Goal: Task Accomplishment & Management: Use online tool/utility

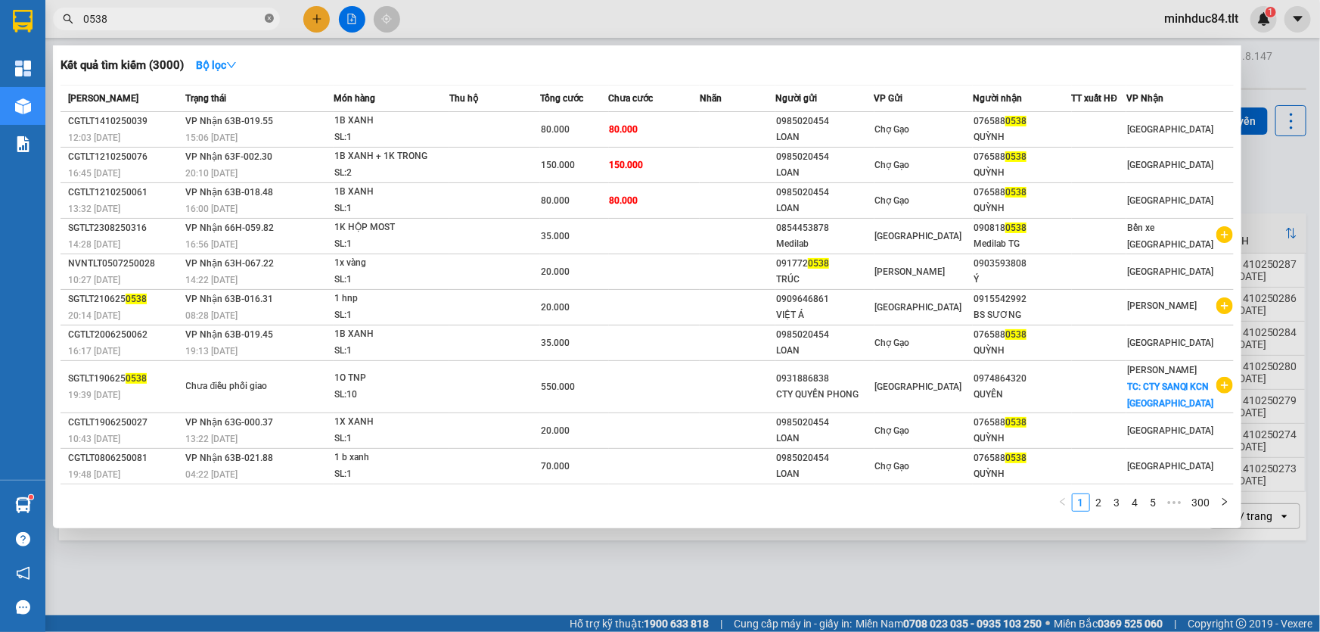
click at [270, 23] on span at bounding box center [269, 19] width 9 height 14
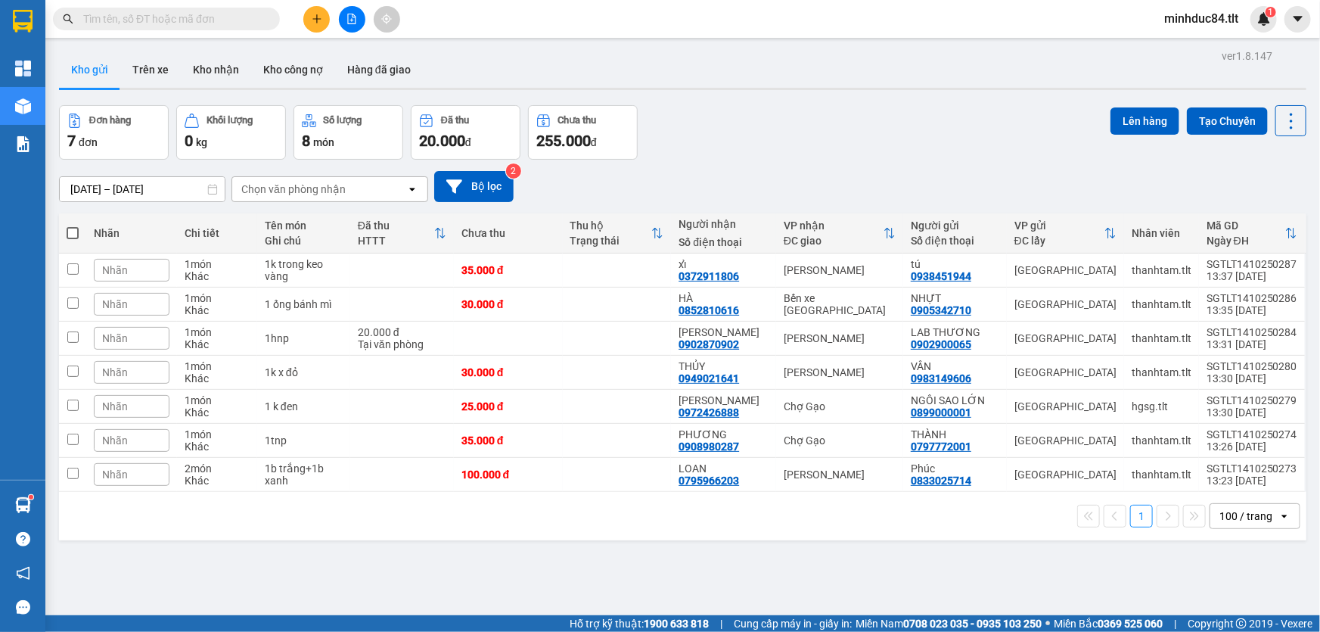
click at [212, 17] on input "text" at bounding box center [172, 19] width 179 height 17
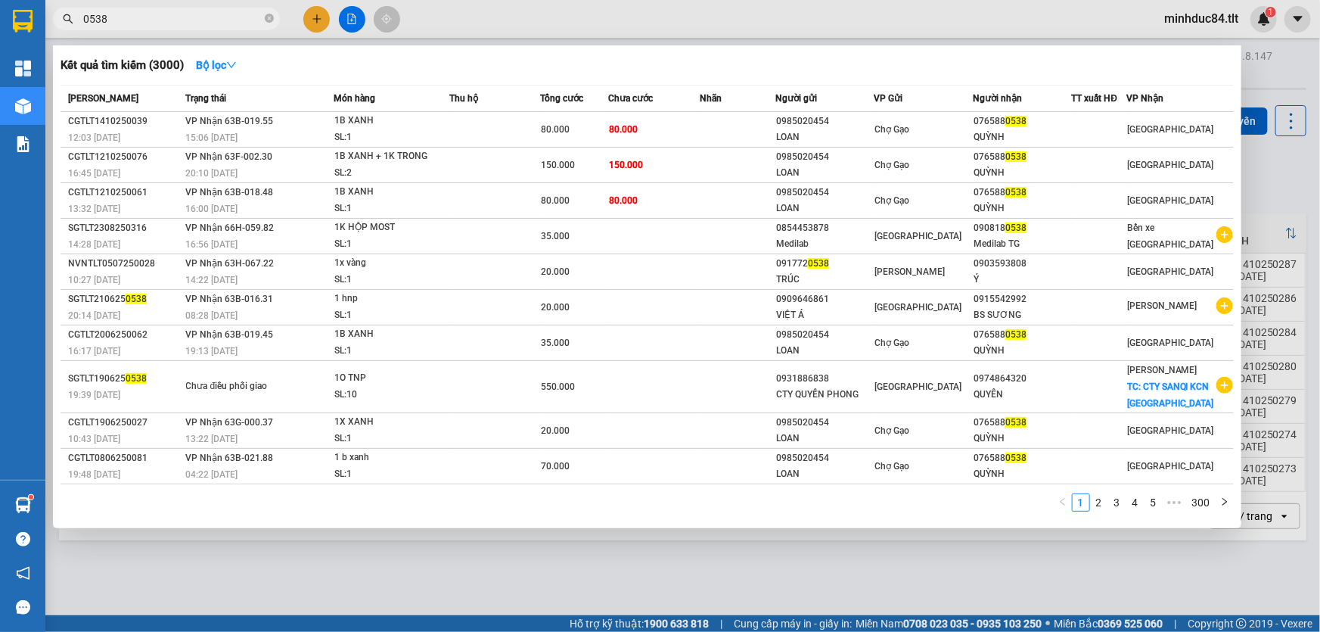
type input "0538"
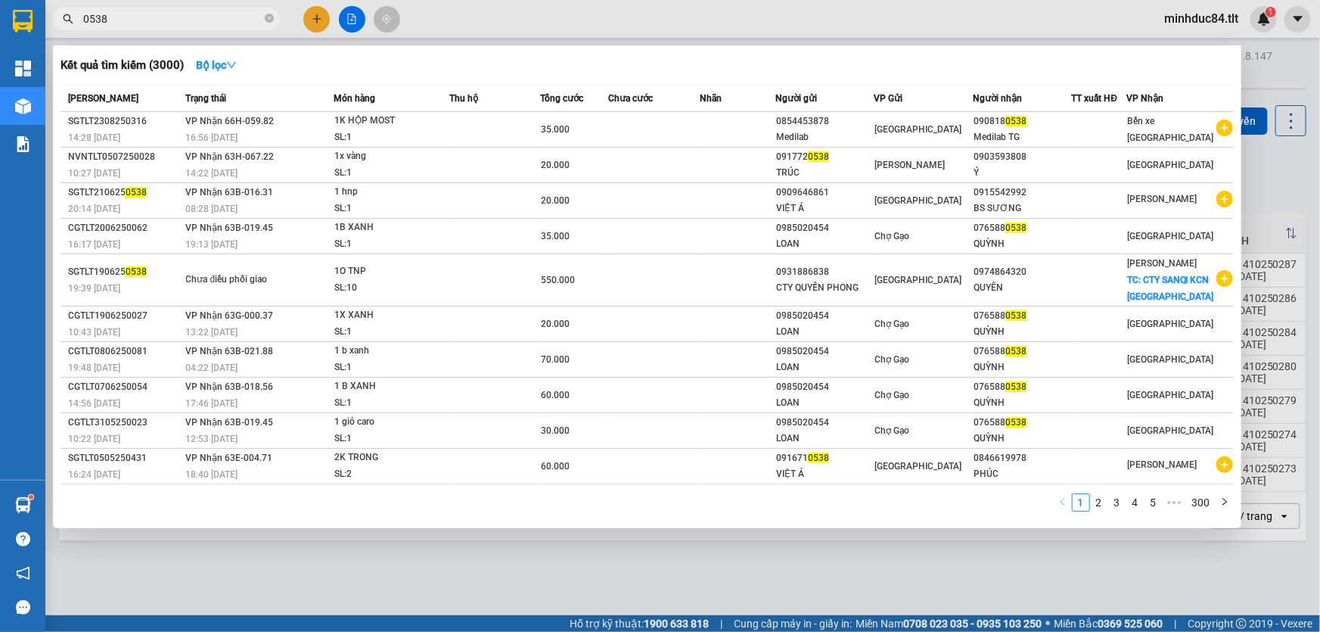
click at [350, 18] on div at bounding box center [660, 316] width 1320 height 632
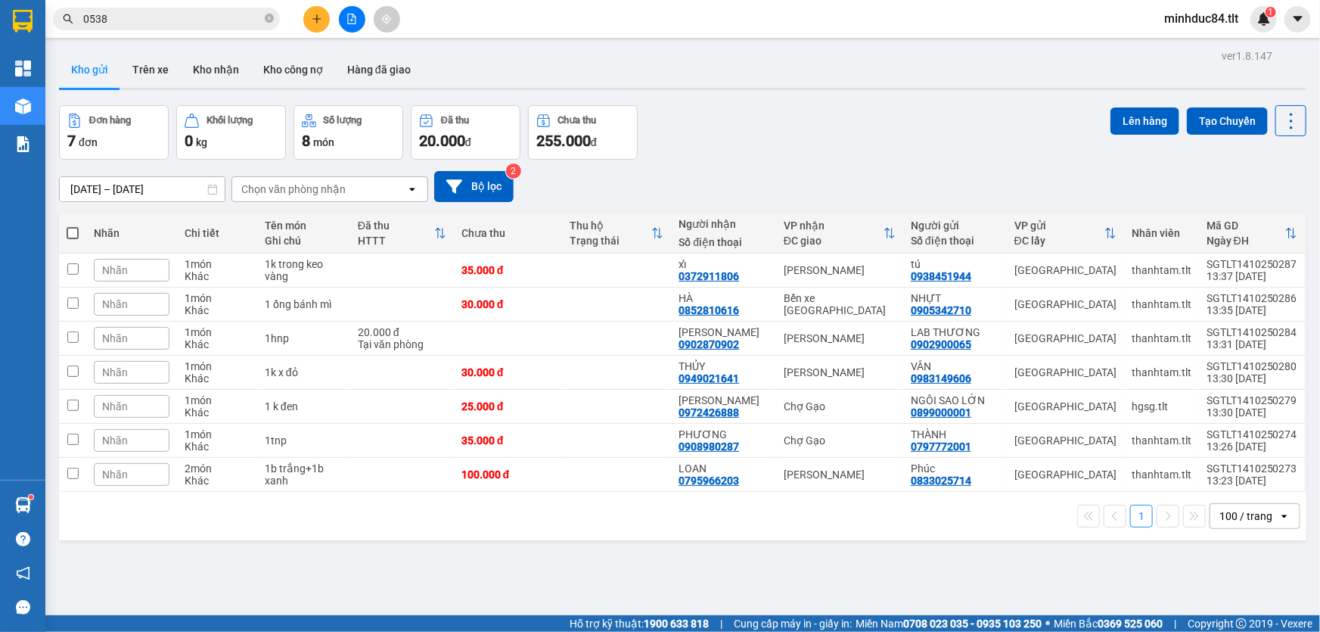
click at [349, 20] on icon "file-add" at bounding box center [351, 19] width 11 height 11
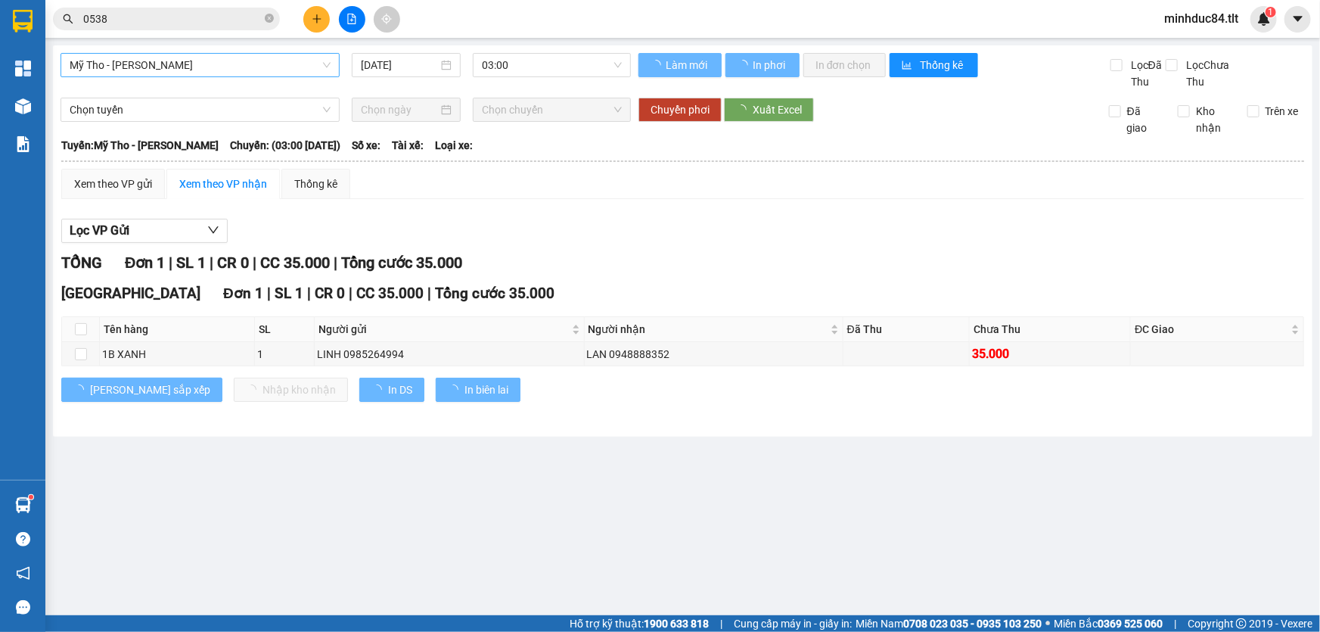
click at [135, 61] on span "Mỹ Tho - [PERSON_NAME]" at bounding box center [200, 65] width 261 height 23
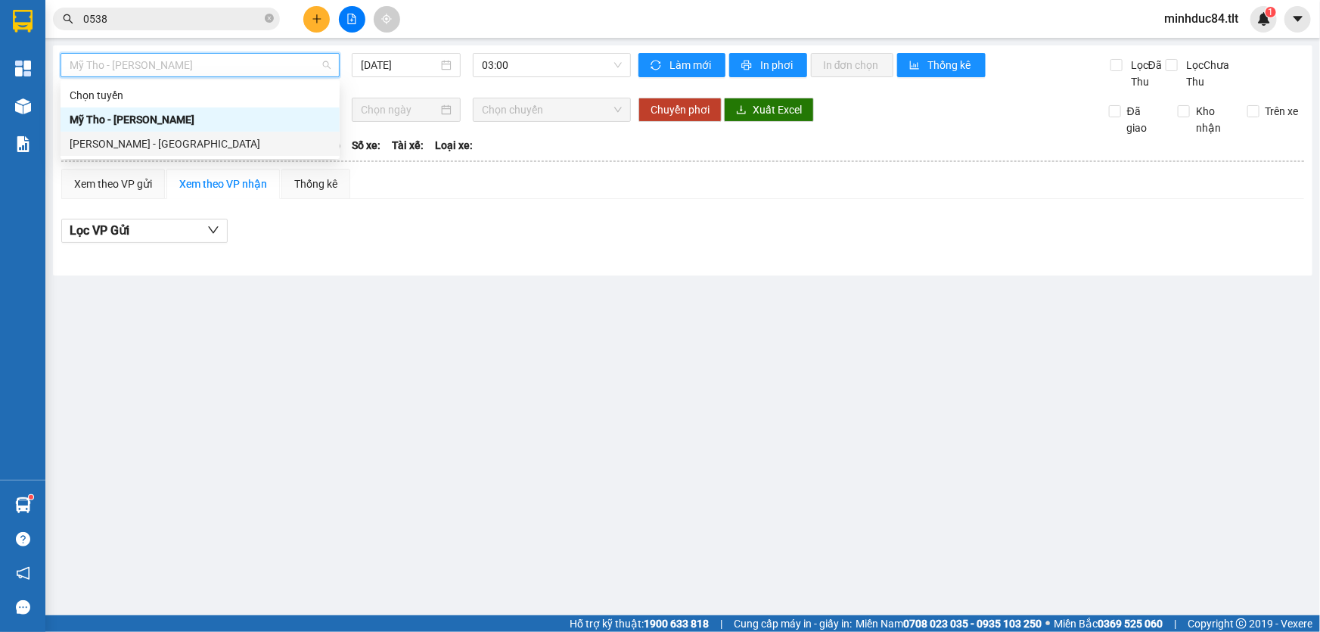
click at [146, 133] on div "[PERSON_NAME] - [GEOGRAPHIC_DATA]" at bounding box center [200, 144] width 279 height 24
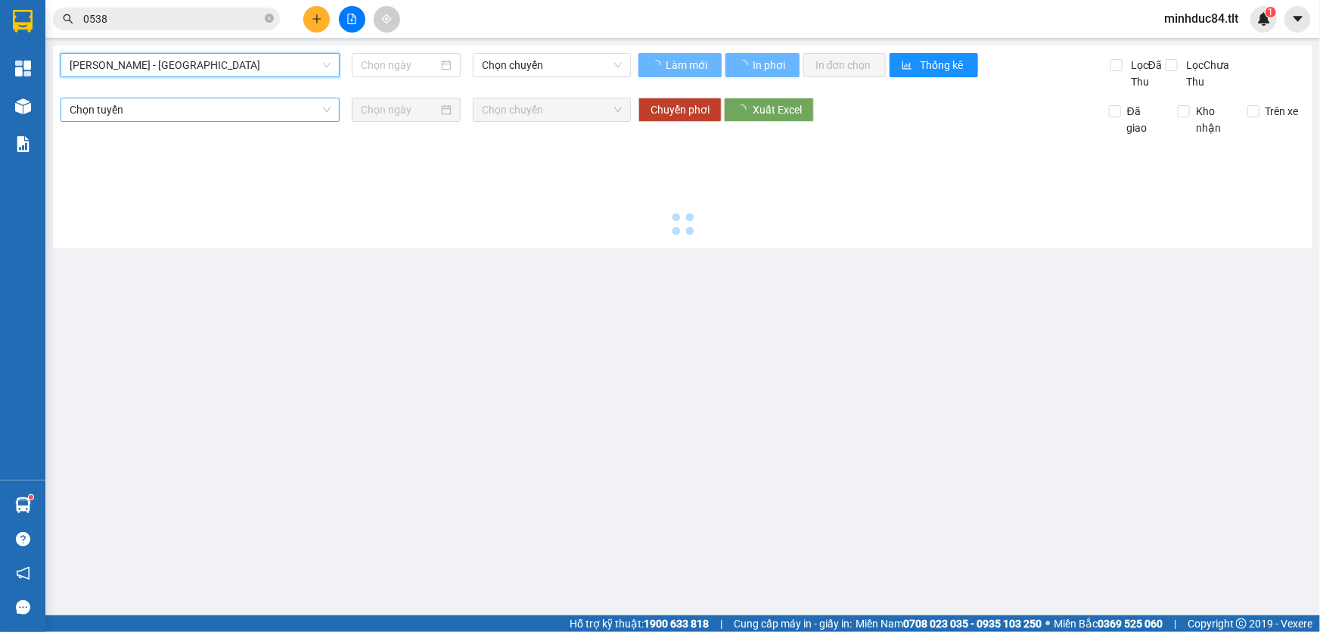
type input "[DATE]"
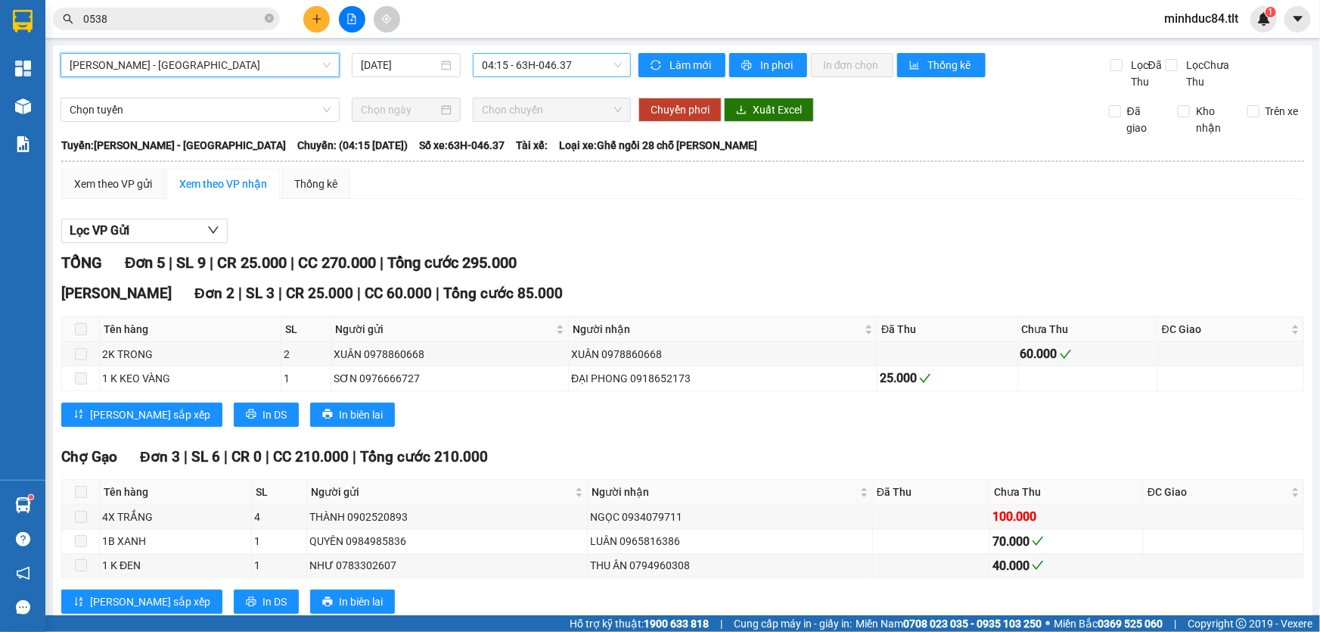
click at [494, 63] on span "04:15 - 63H-046.37" at bounding box center [552, 65] width 140 height 23
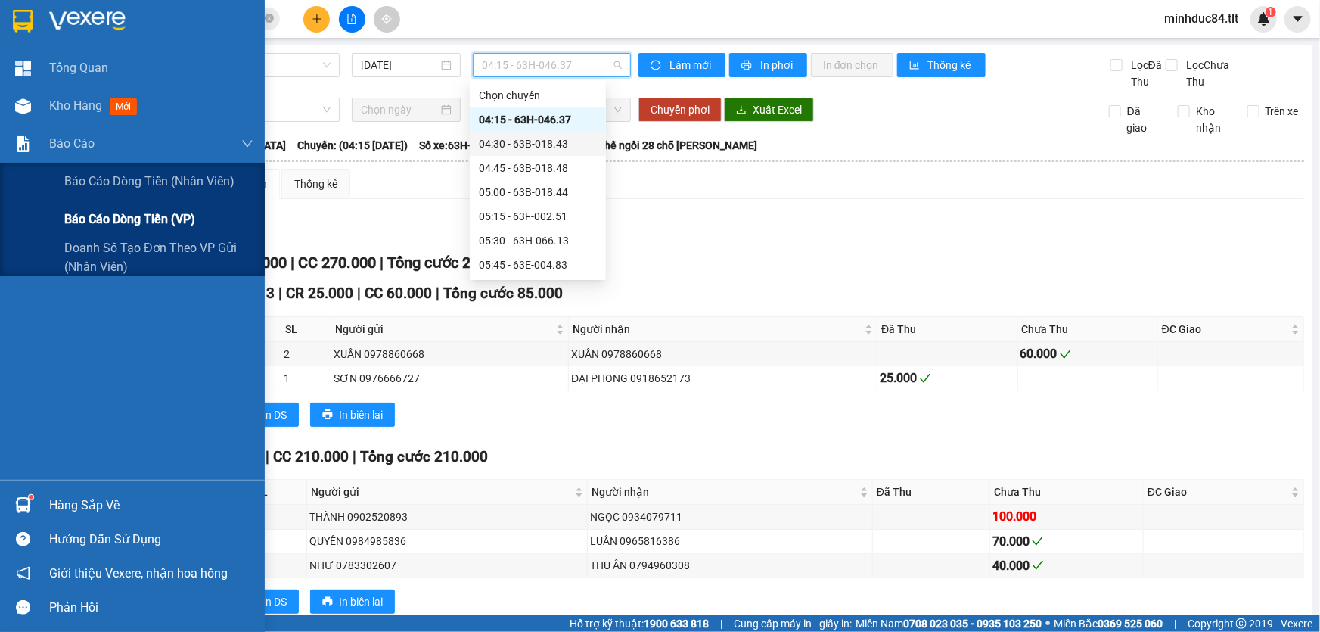
click at [107, 213] on span "Báo cáo dòng tiền (VP)" at bounding box center [129, 219] width 131 height 19
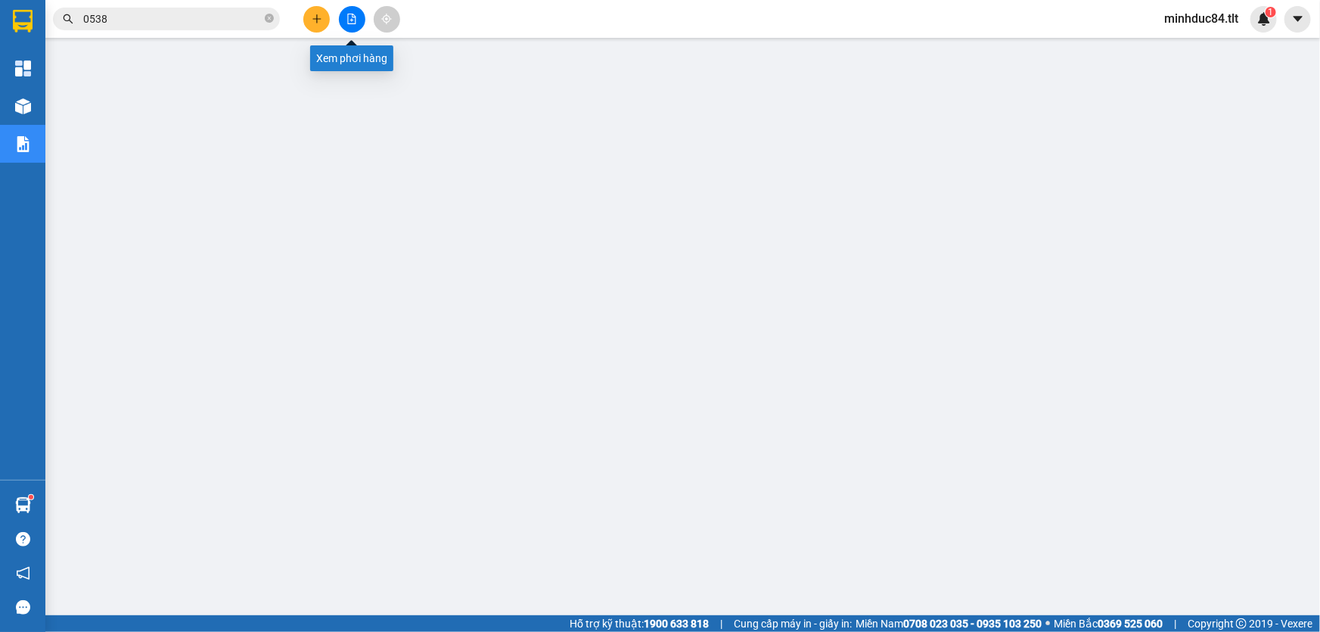
click at [347, 20] on icon "file-add" at bounding box center [351, 19] width 11 height 11
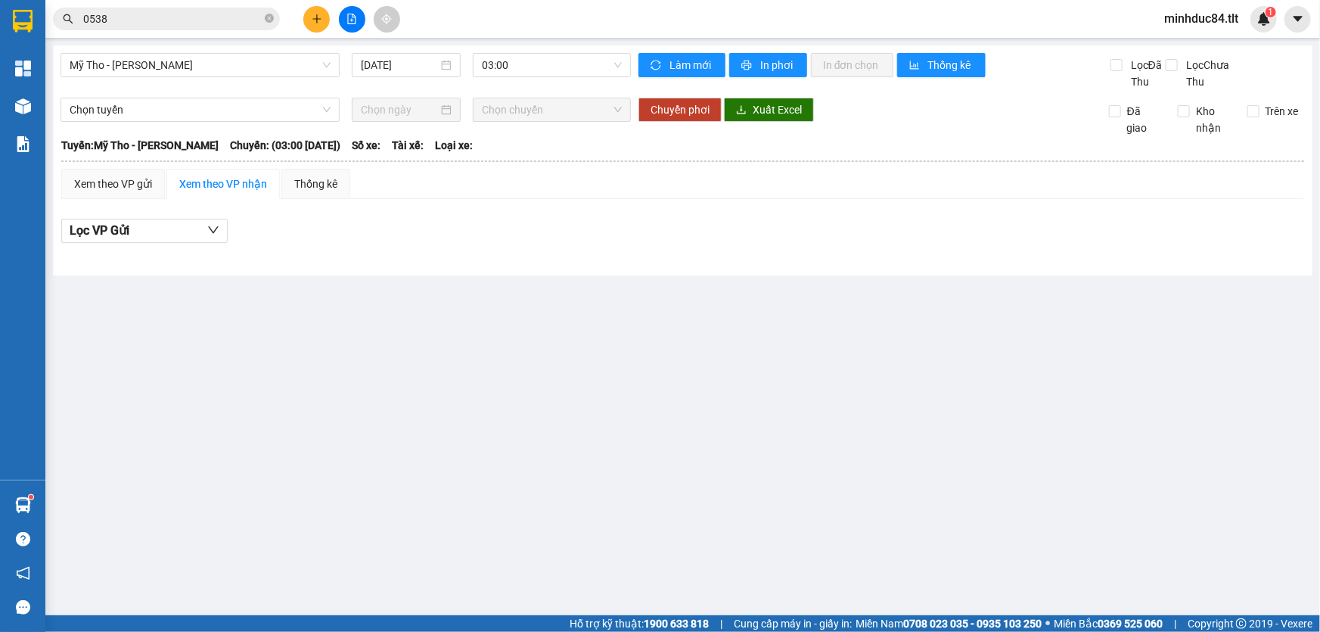
click at [257, 42] on main "Mỹ Tho - [GEOGRAPHIC_DATA] [DATE] 03:00 Làm mới In phơi In đơn chọn Thống kê Lọ…" at bounding box center [660, 307] width 1320 height 615
click at [250, 69] on span "Mỹ Tho - [PERSON_NAME]" at bounding box center [200, 65] width 261 height 23
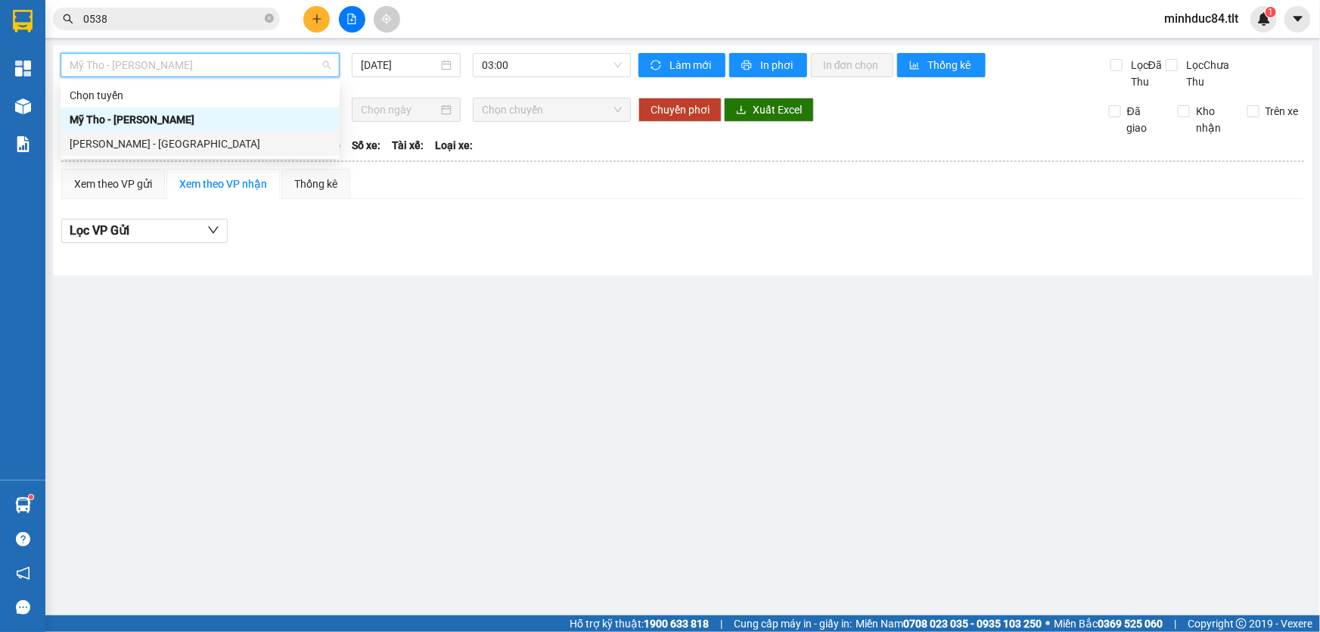
click at [182, 144] on div "[PERSON_NAME] - [GEOGRAPHIC_DATA]" at bounding box center [200, 143] width 261 height 17
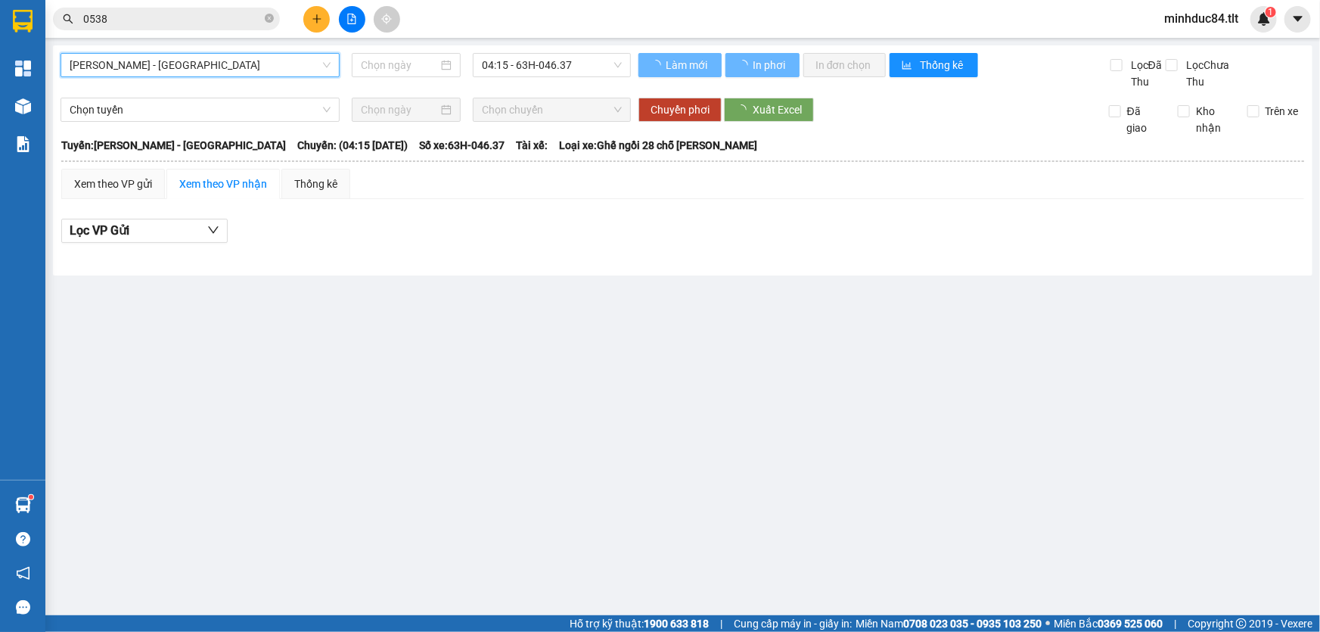
type input "[DATE]"
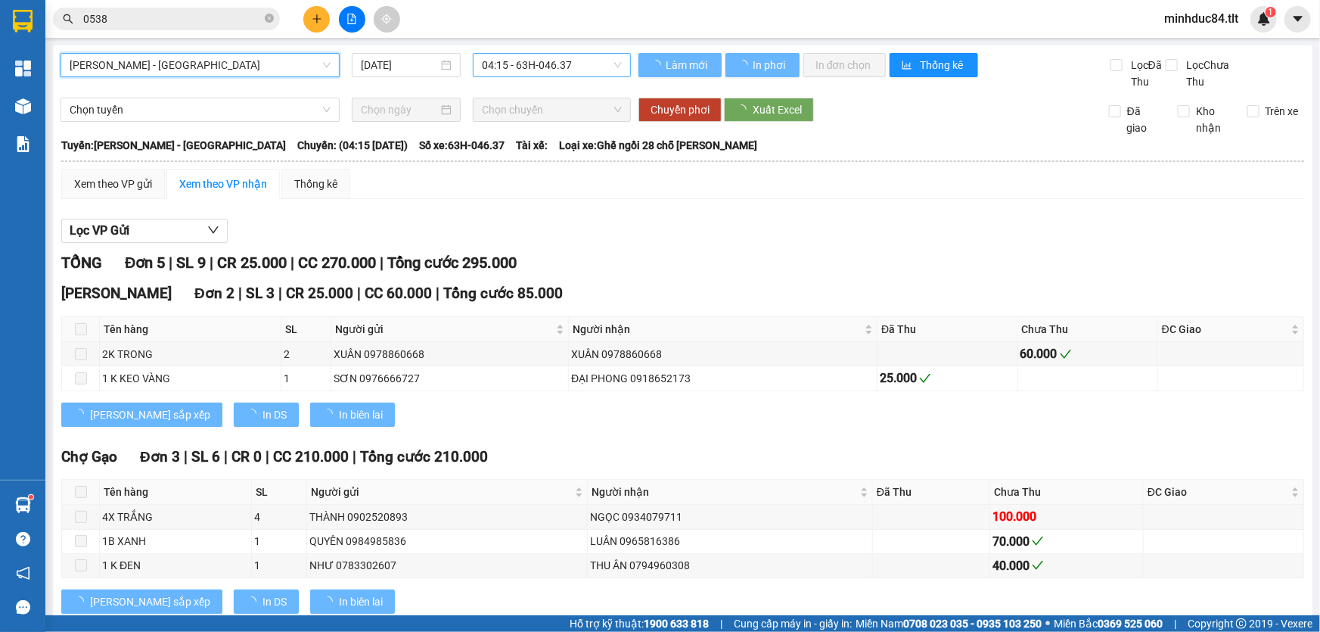
click at [550, 76] on span "04:15 - 63H-046.37" at bounding box center [552, 65] width 140 height 23
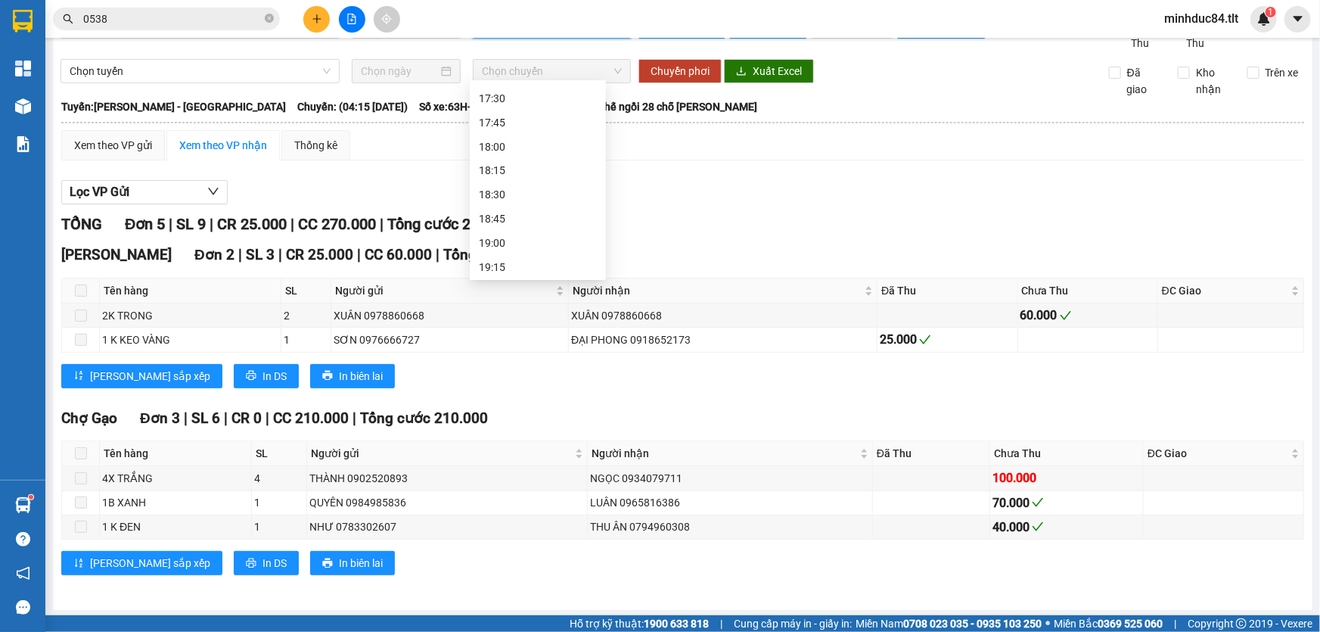
scroll to position [1320, 0]
click at [573, 129] on div "17:15 - 63B-018.44" at bounding box center [538, 131] width 118 height 17
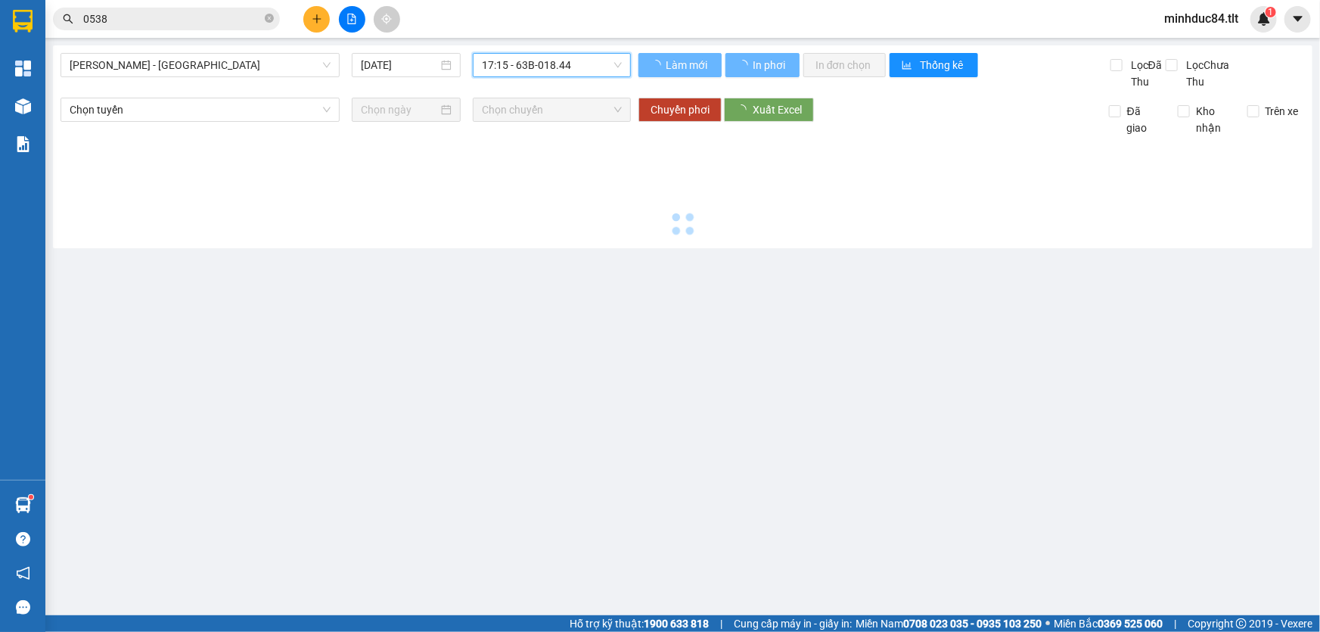
scroll to position [0, 0]
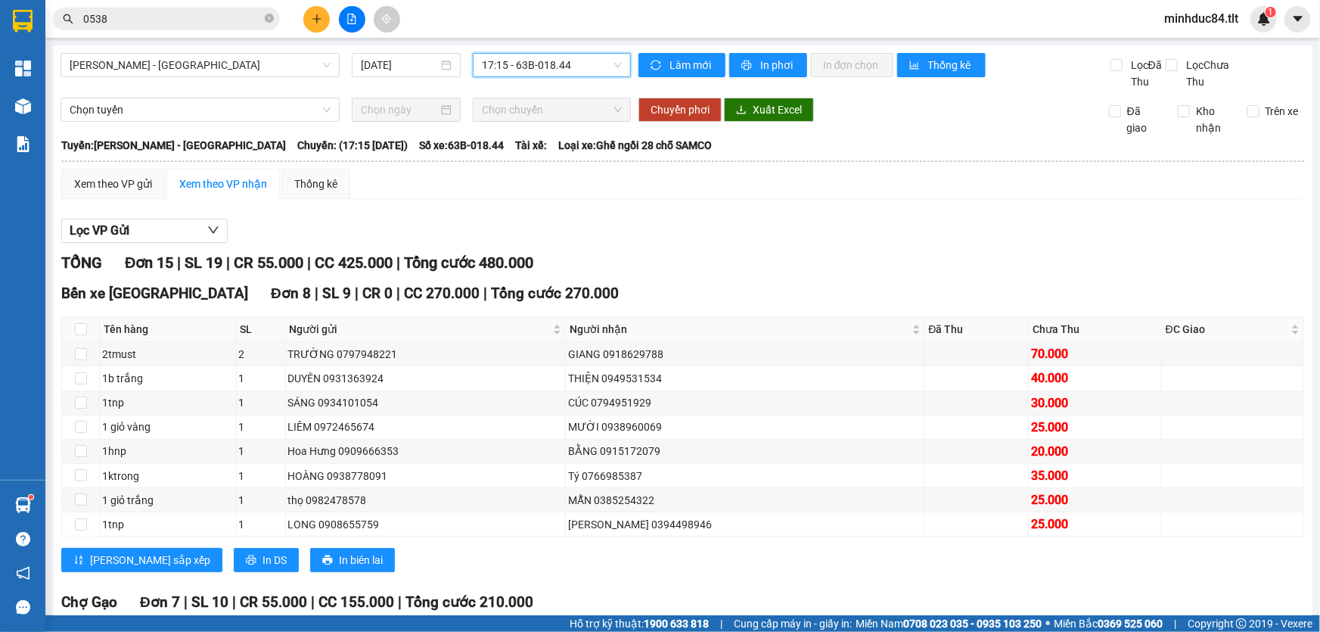
click at [542, 76] on span "17:15 - 63B-018.44" at bounding box center [552, 65] width 140 height 23
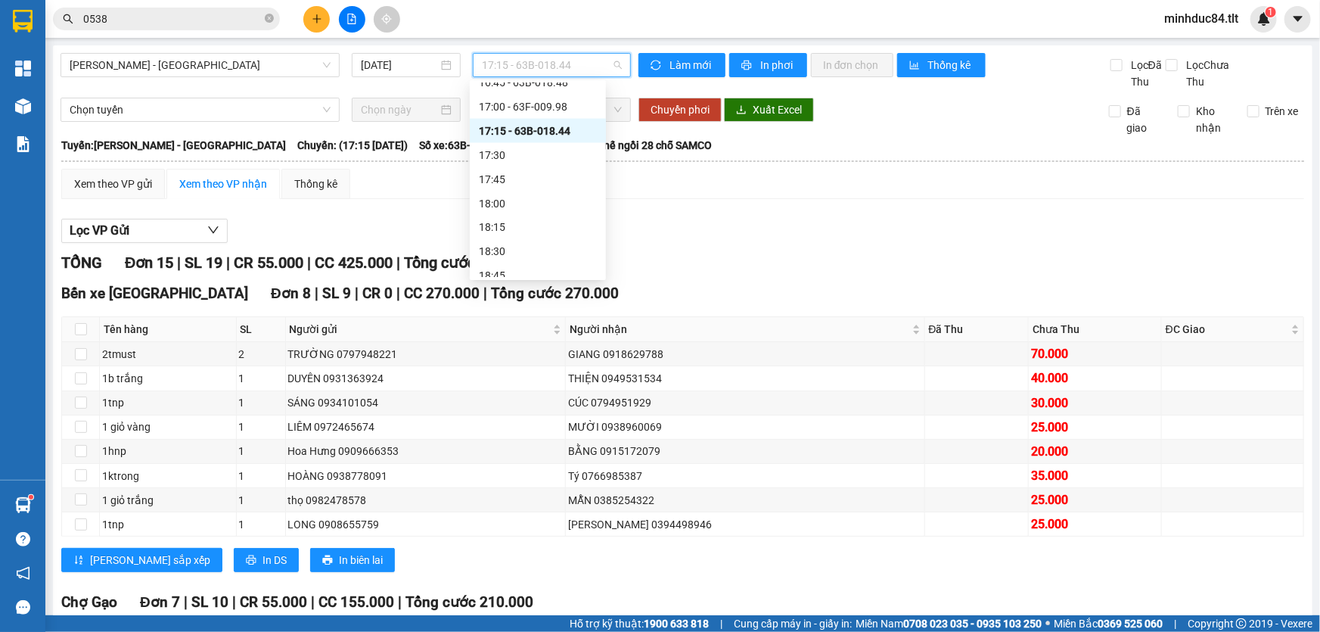
click at [568, 119] on div "17:15 - 63B-018.44" at bounding box center [538, 131] width 136 height 24
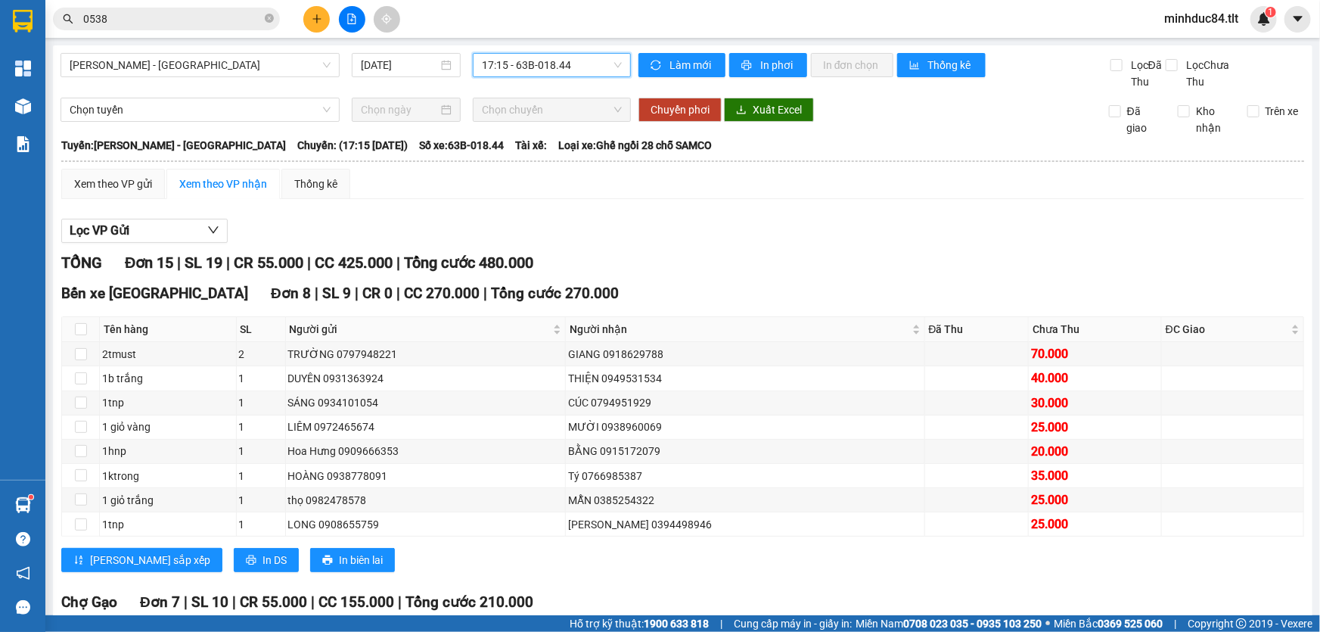
click at [568, 98] on div "Chọn chuyến" at bounding box center [552, 110] width 158 height 24
click at [566, 61] on span "17:15 - 63B-018.44" at bounding box center [552, 65] width 140 height 23
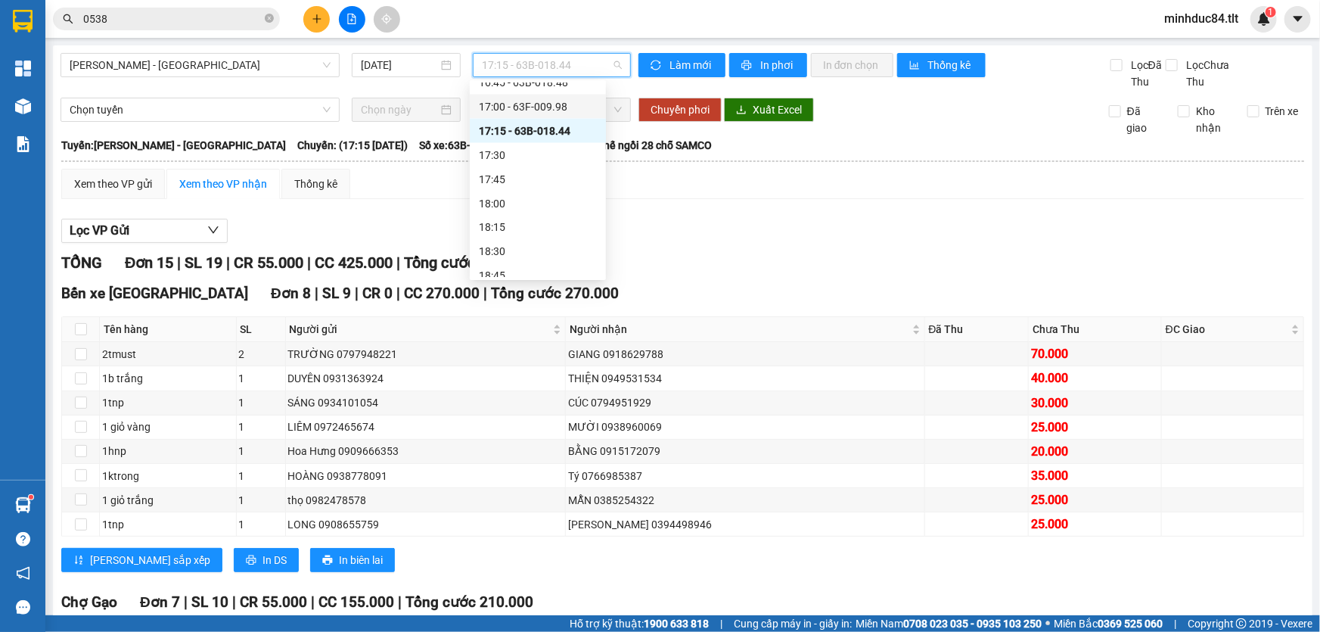
click at [559, 112] on div "17:00 - 63F-009.98" at bounding box center [538, 106] width 118 height 17
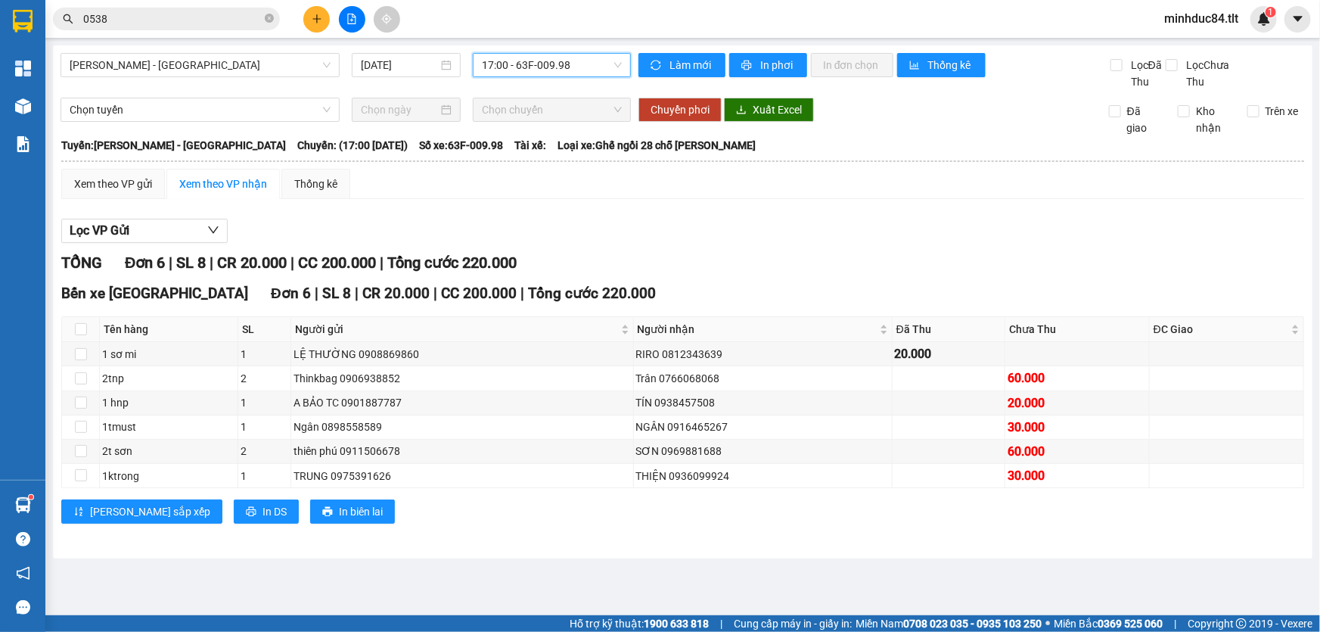
click at [534, 54] on span "17:00 - 63F-009.98" at bounding box center [552, 65] width 140 height 23
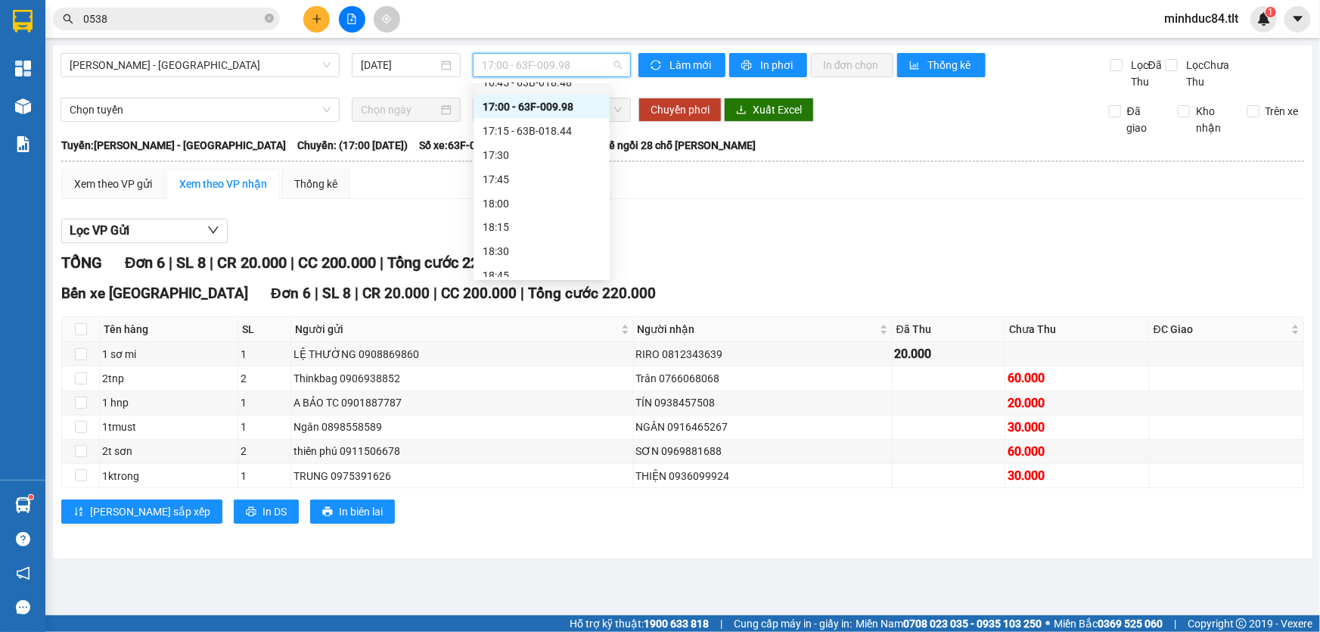
click at [573, 85] on div "16:45 - 63B-018.48" at bounding box center [542, 82] width 118 height 17
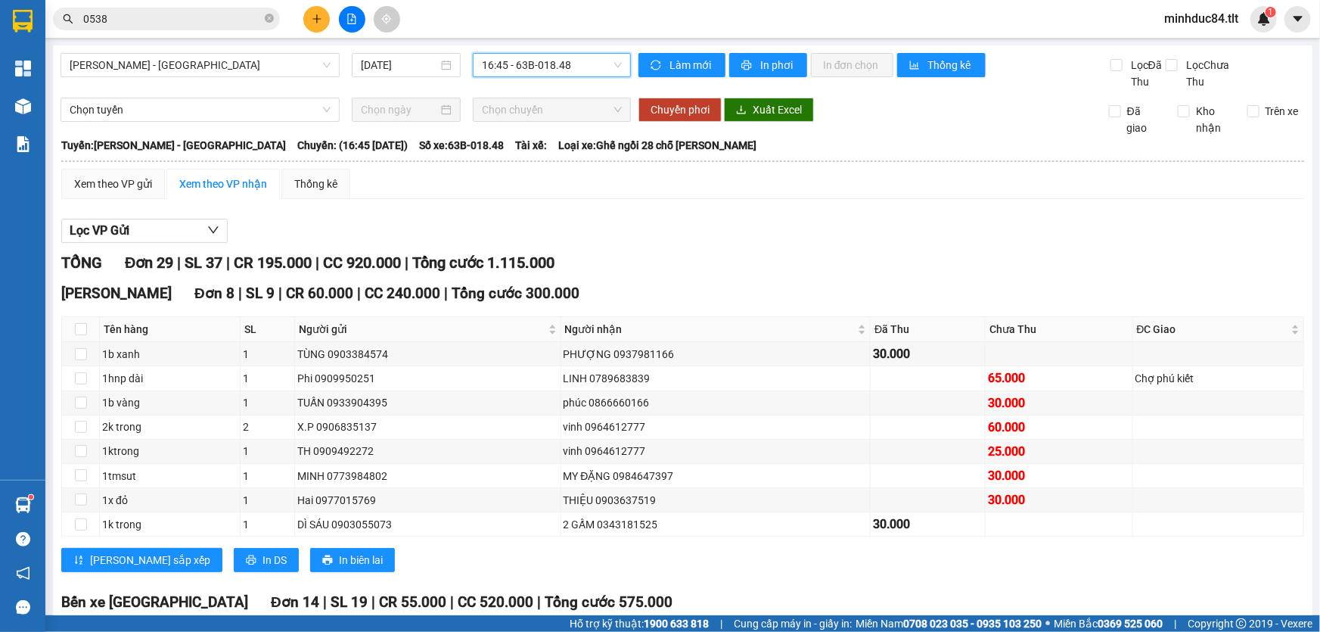
click at [603, 69] on span "16:45 - 63B-018.48" at bounding box center [552, 65] width 140 height 23
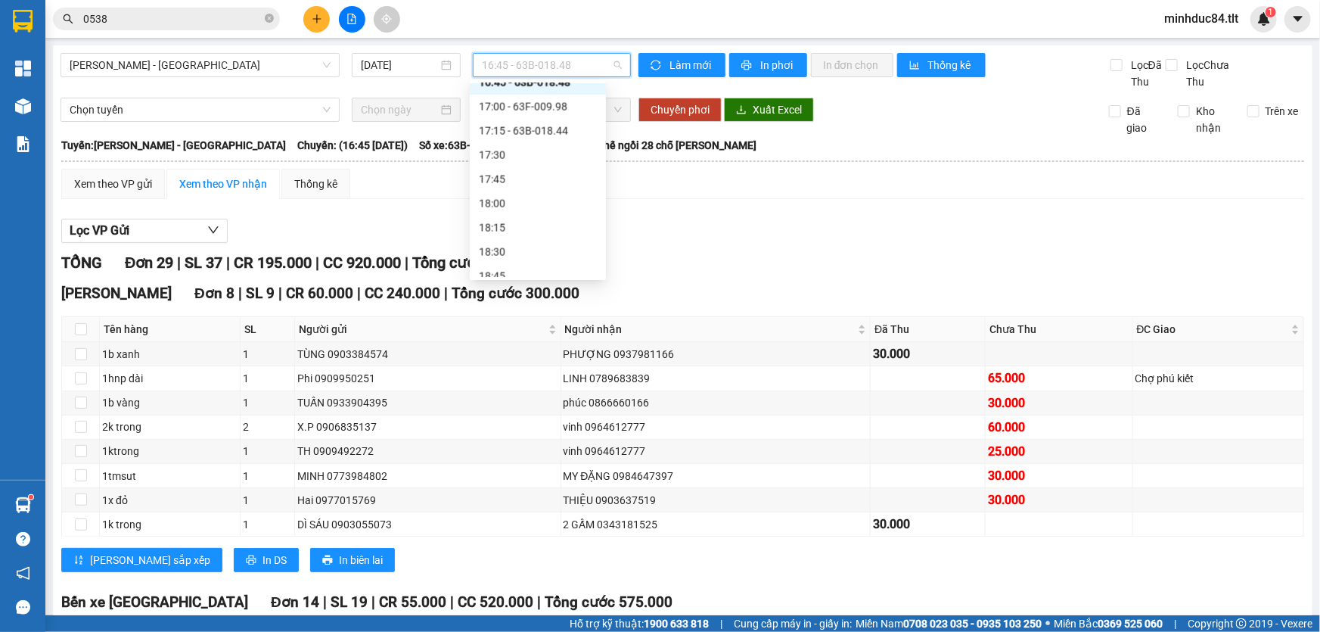
scroll to position [1307, 0]
click at [529, 151] on div "17:15 - 63B-018.44" at bounding box center [538, 143] width 118 height 17
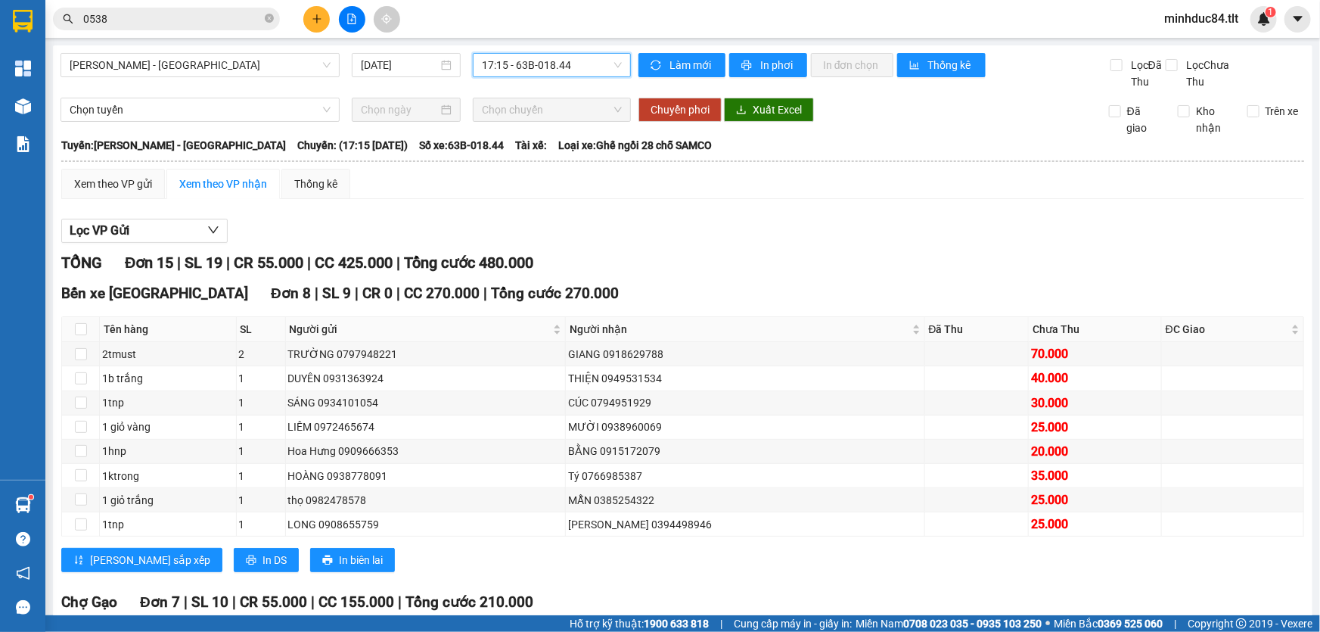
click at [552, 44] on main "[PERSON_NAME] - [GEOGRAPHIC_DATA] Tho [DATE] 17:15 17:15 - 63B-018.44 Làm mới I…" at bounding box center [660, 307] width 1320 height 615
click at [556, 64] on span "17:15 - 63B-018.44" at bounding box center [552, 65] width 140 height 23
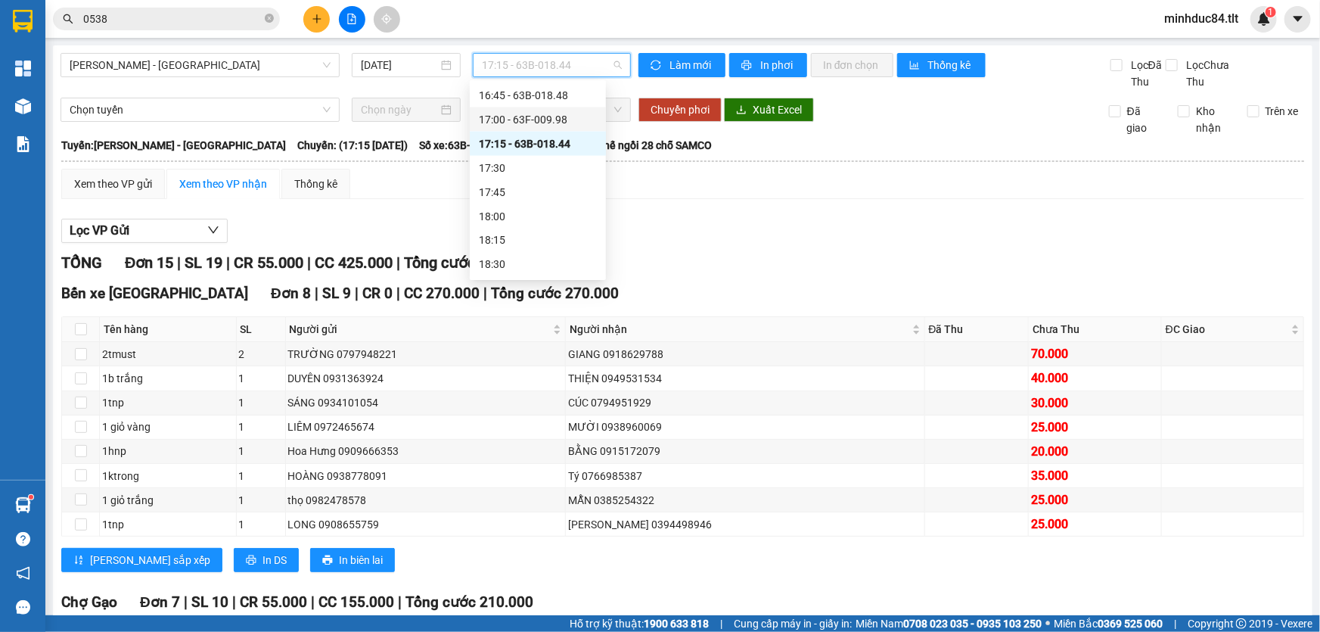
click at [548, 119] on div "17:00 - 63F-009.98" at bounding box center [538, 119] width 118 height 17
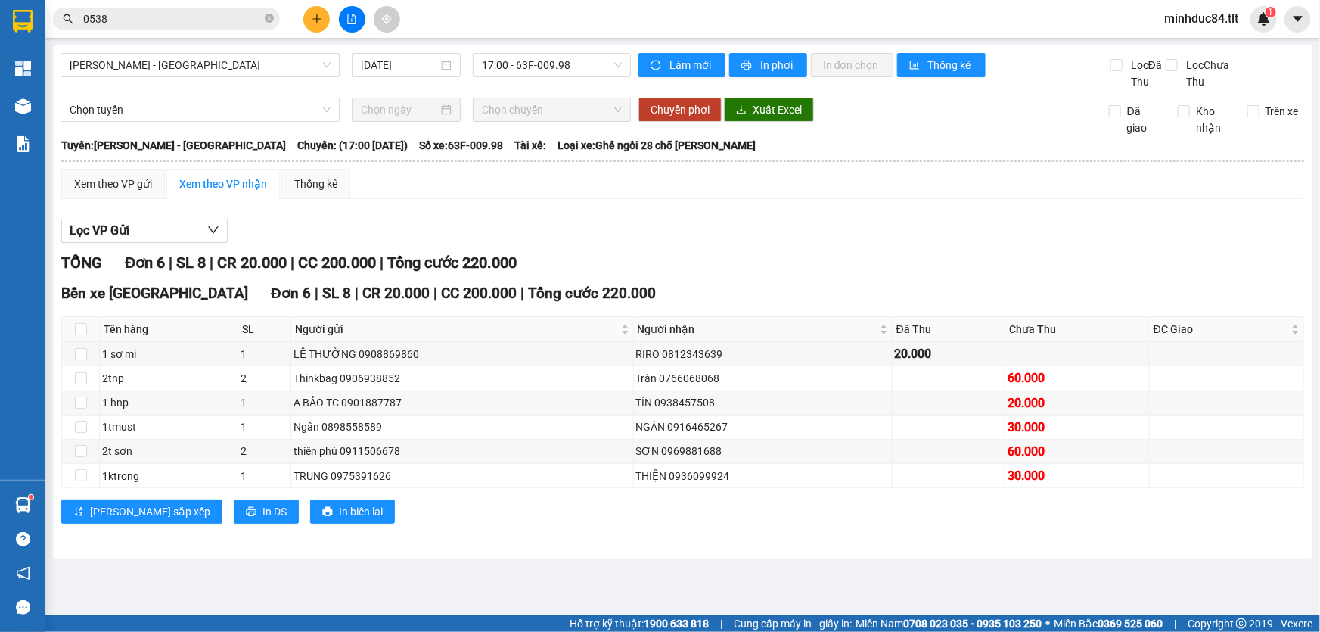
click at [573, 93] on div "[PERSON_NAME] - [GEOGRAPHIC_DATA] Tho [DATE] 17:00 - 63F-009.98 Làm mới In phơi…" at bounding box center [682, 301] width 1259 height 513
click at [595, 53] on div "17:00 - 63F-009.98" at bounding box center [552, 65] width 158 height 24
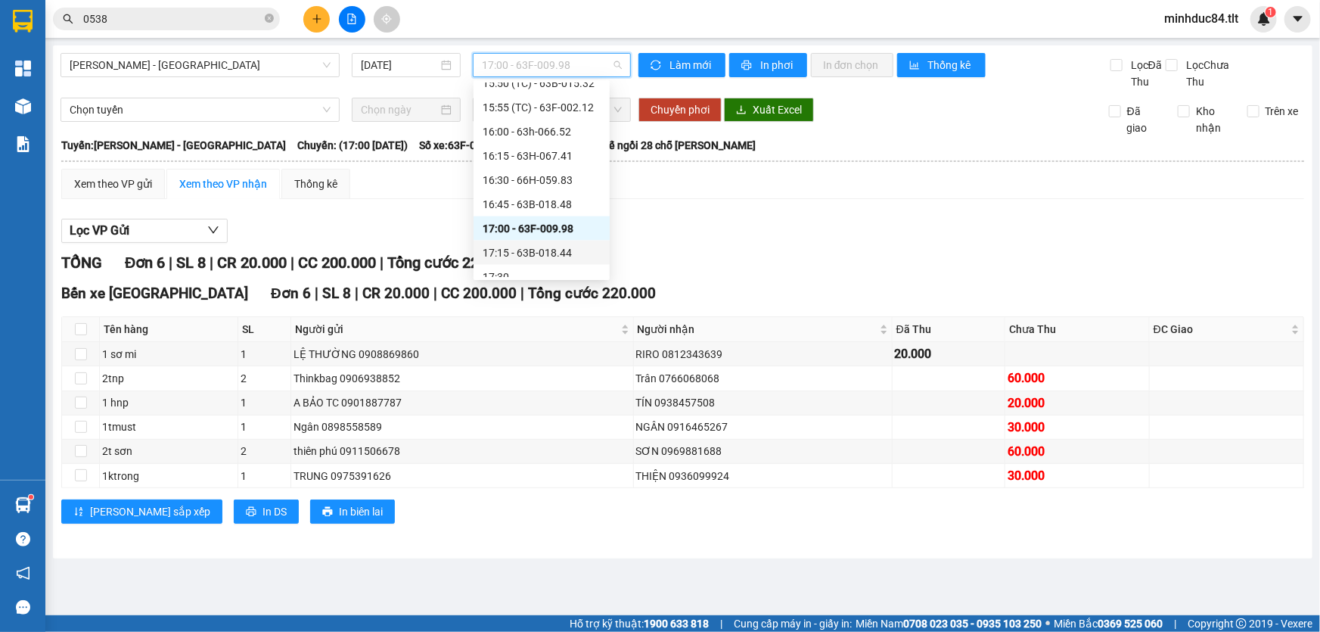
scroll to position [1192, 0]
click at [552, 184] on div "16:30 - 66H-059.83" at bounding box center [542, 186] width 118 height 17
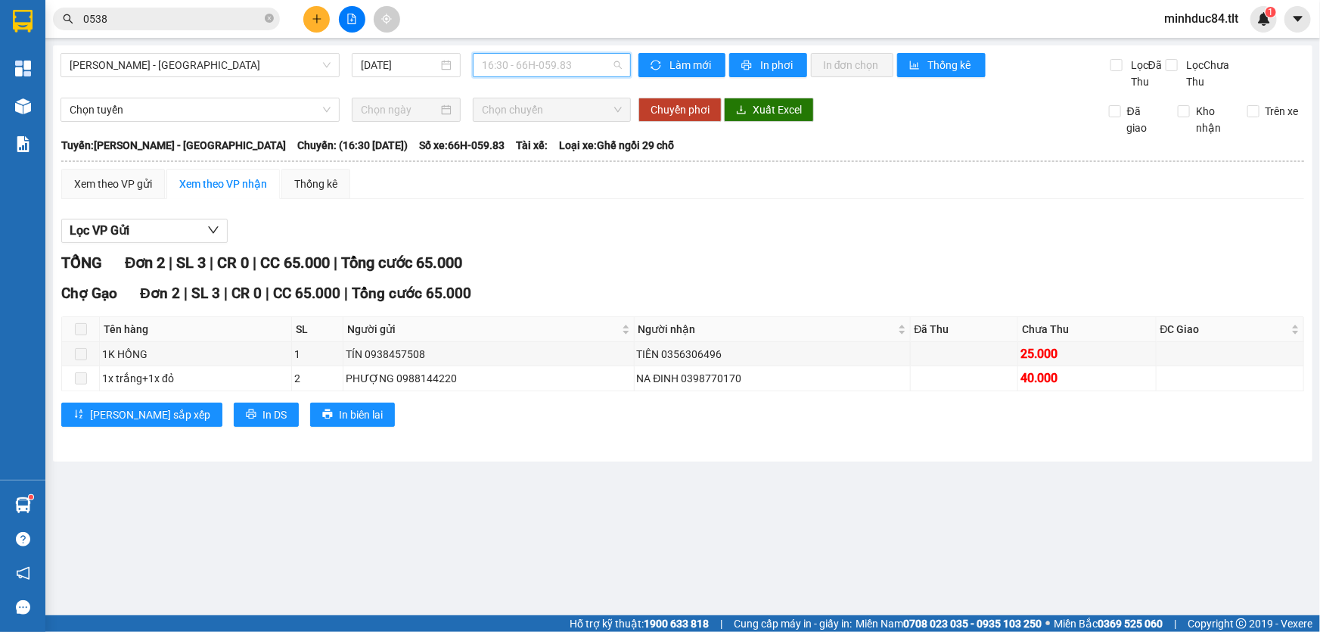
click at [552, 69] on span "16:30 - 66H-059.83" at bounding box center [552, 65] width 140 height 23
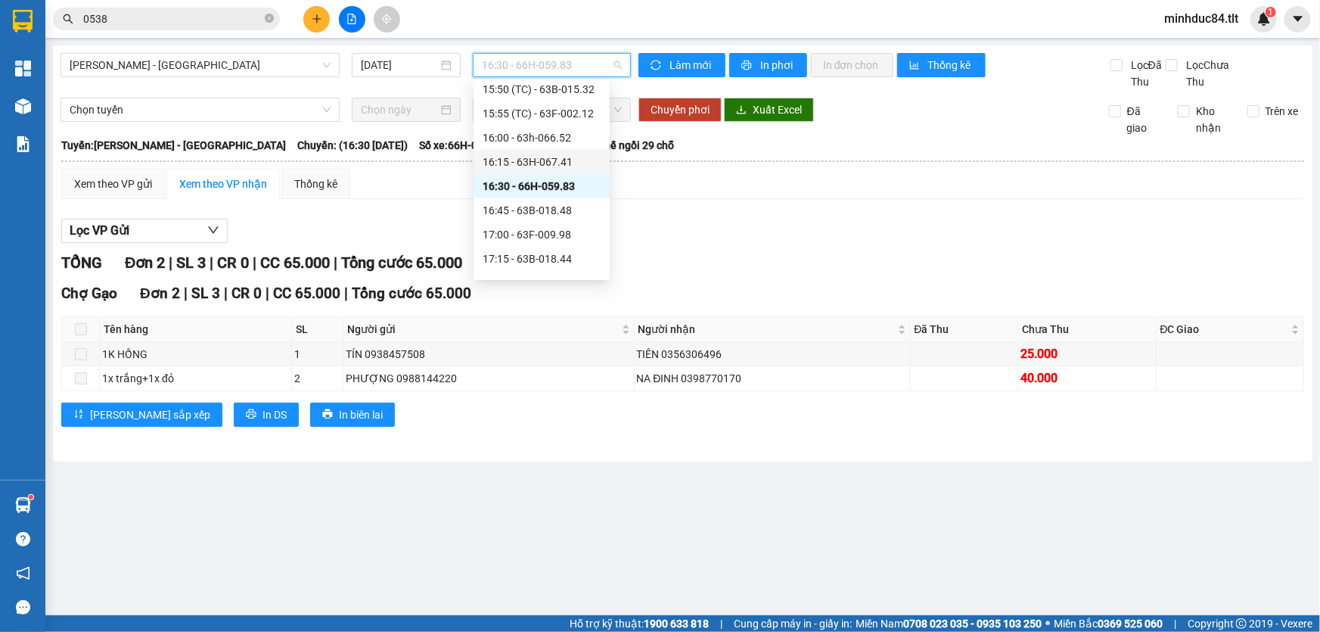
click at [560, 160] on div "16:15 - 63H-067.41" at bounding box center [542, 162] width 118 height 17
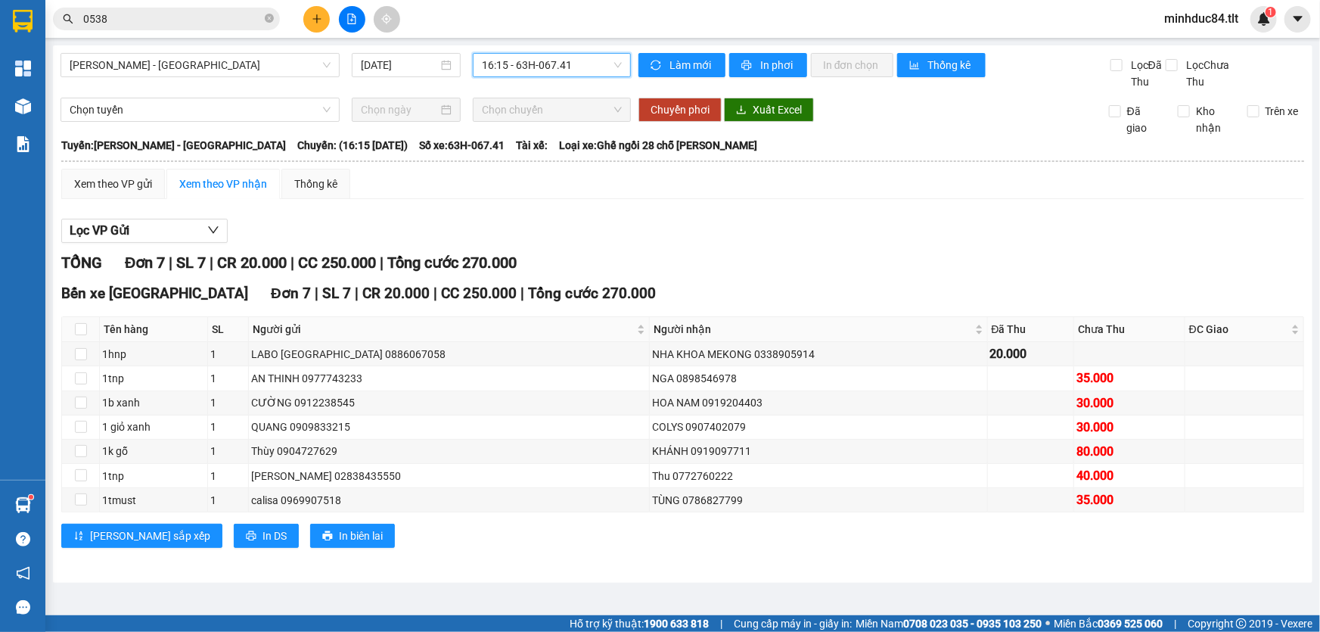
click at [110, 26] on input "0538" at bounding box center [172, 19] width 179 height 17
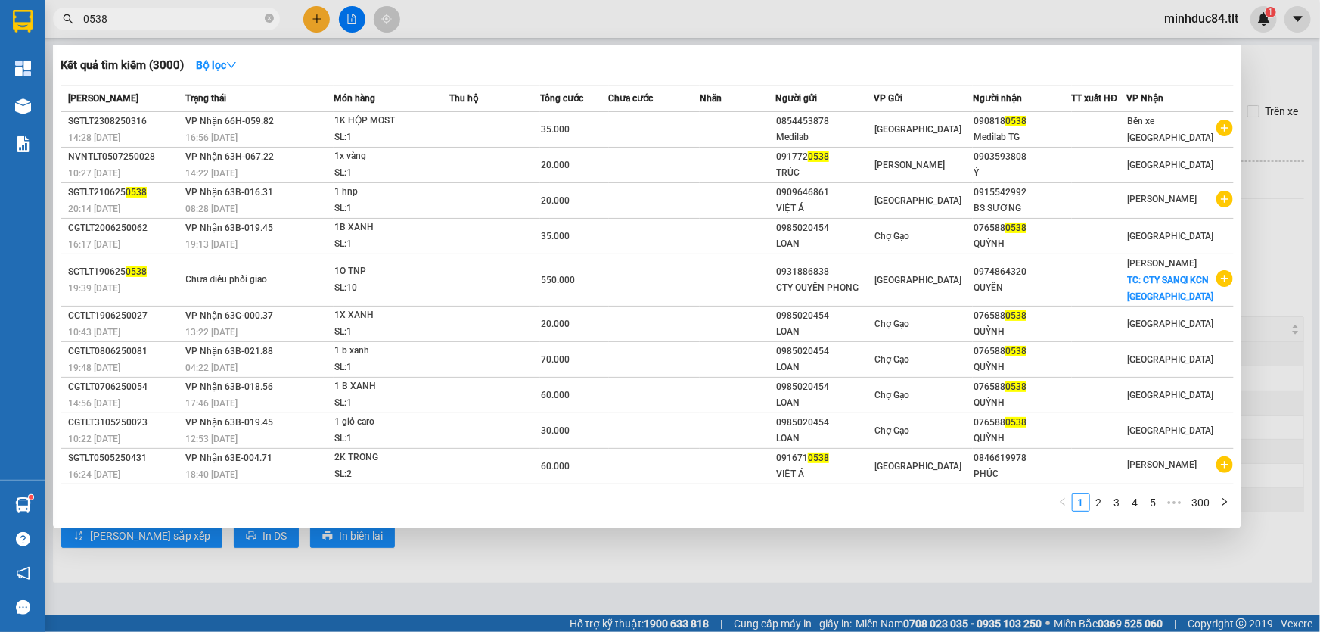
click at [110, 26] on input "0538" at bounding box center [172, 19] width 179 height 17
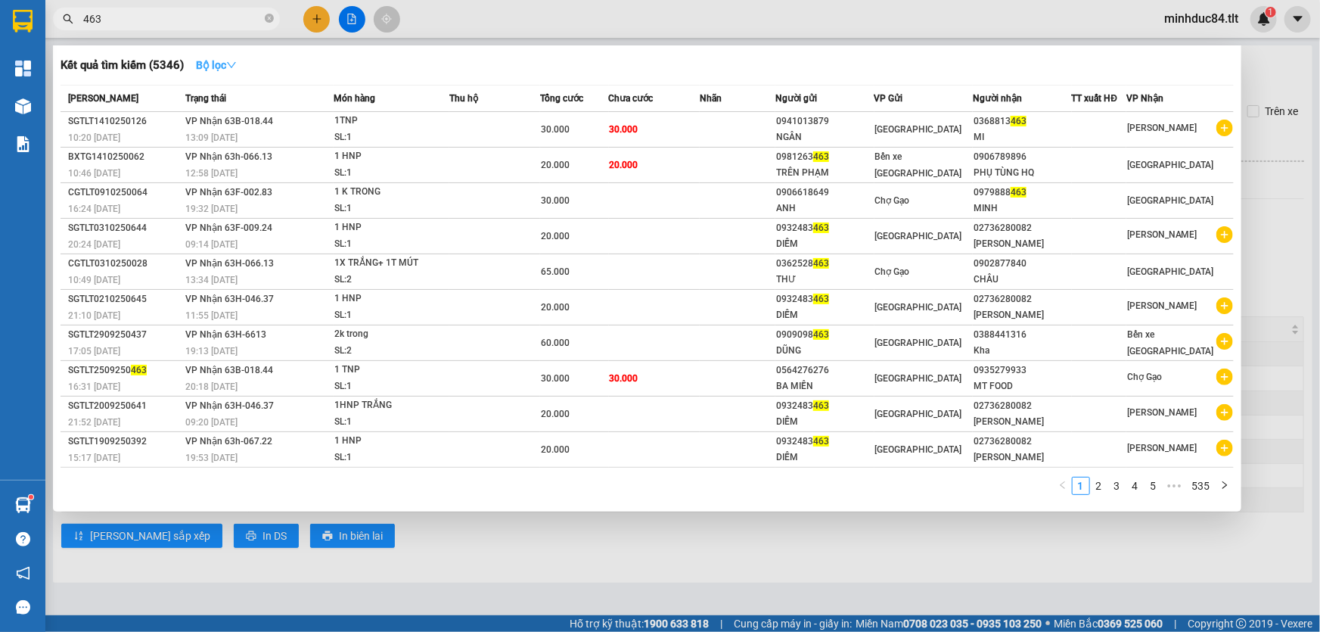
type input "463"
click at [206, 61] on strong "Bộ lọc" at bounding box center [216, 65] width 41 height 12
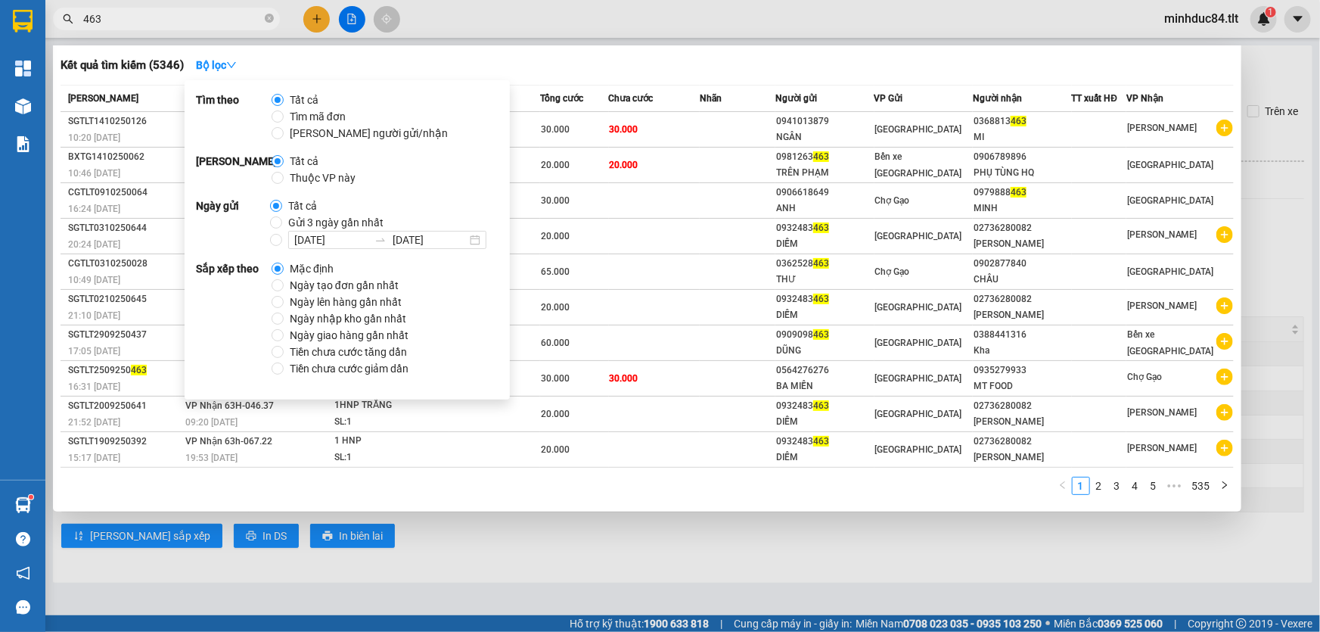
click at [300, 225] on span "Gửi 3 ngày gần nhất" at bounding box center [335, 222] width 107 height 17
click at [282, 225] on input "Gửi 3 ngày gần nhất" at bounding box center [276, 222] width 12 height 12
radio input "true"
radio input "false"
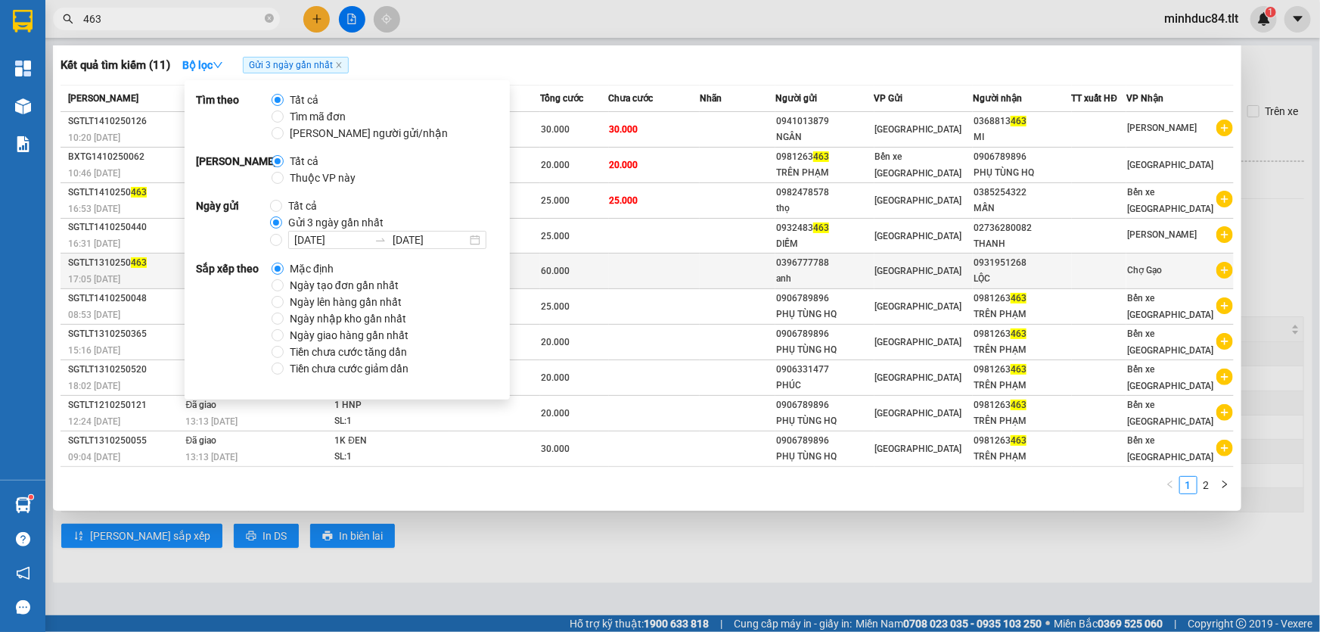
click at [639, 277] on td at bounding box center [654, 271] width 91 height 36
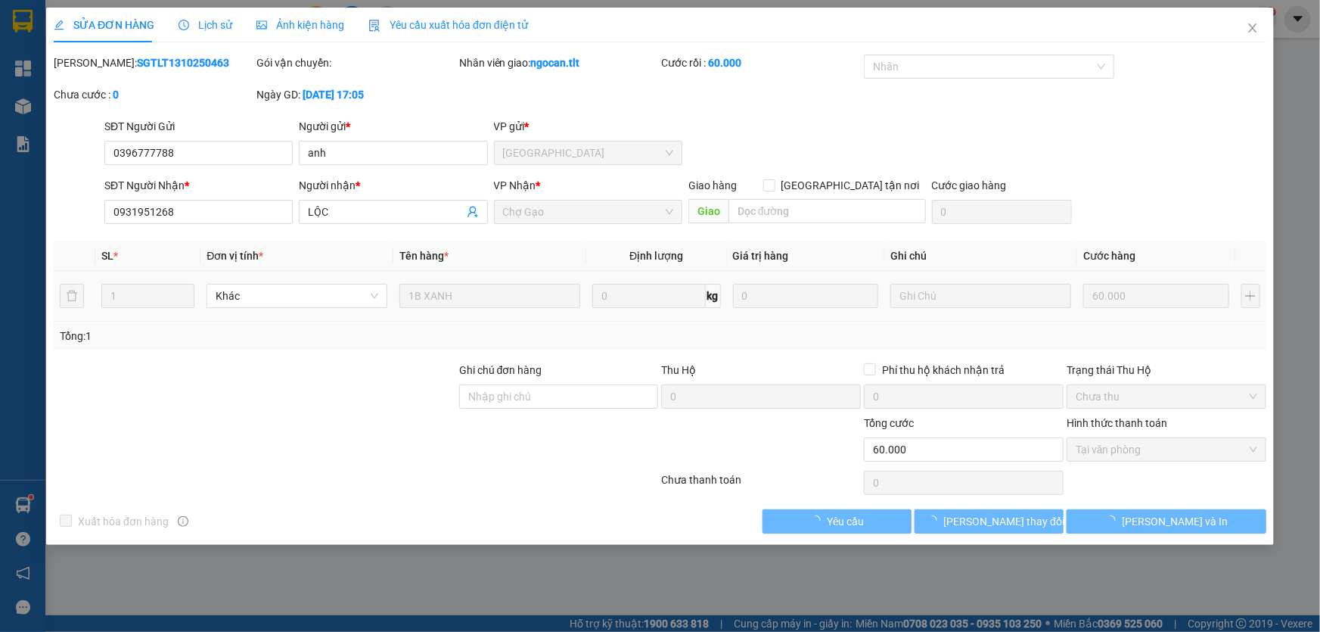
type input "0396777788"
type input "anh"
type input "0931951268"
type input "LỘC"
type input "0"
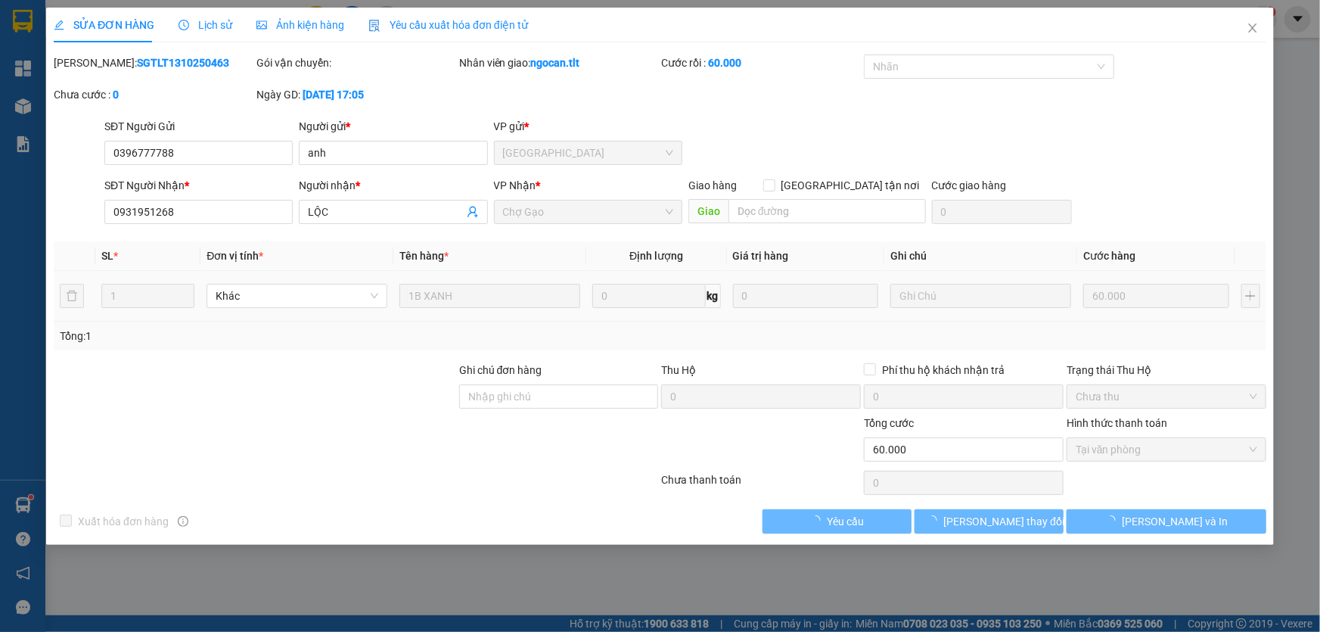
type input "60.000"
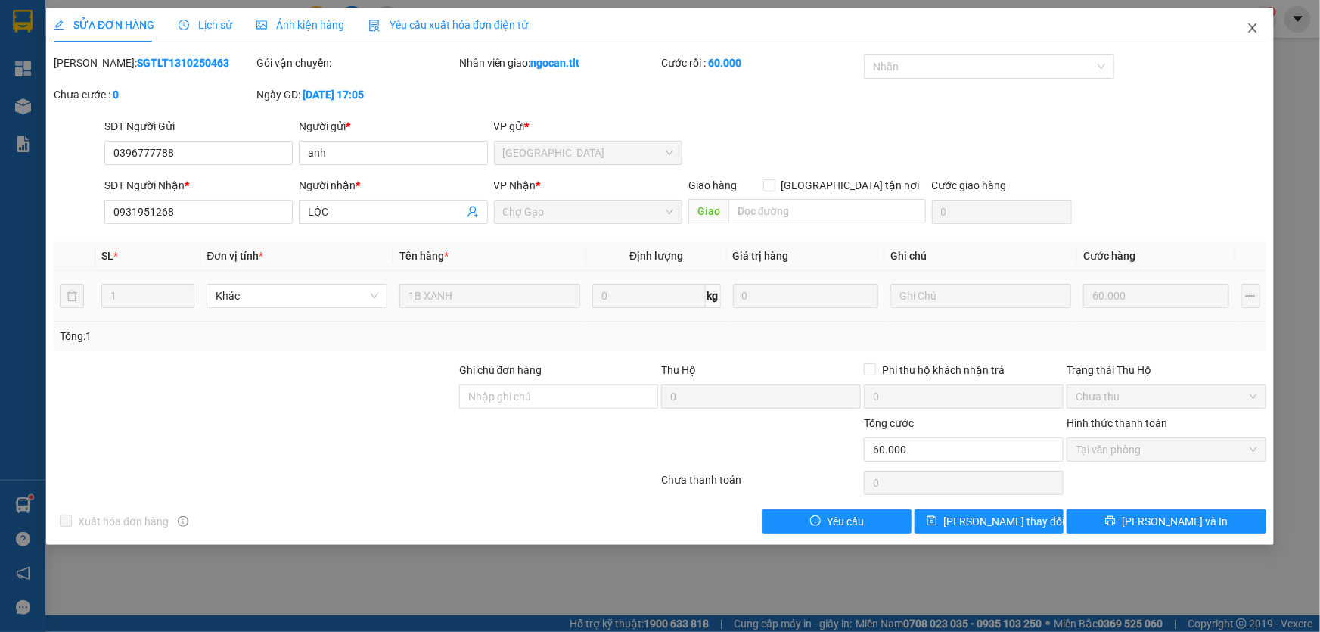
click at [1265, 34] on span "Close" at bounding box center [1252, 29] width 42 height 42
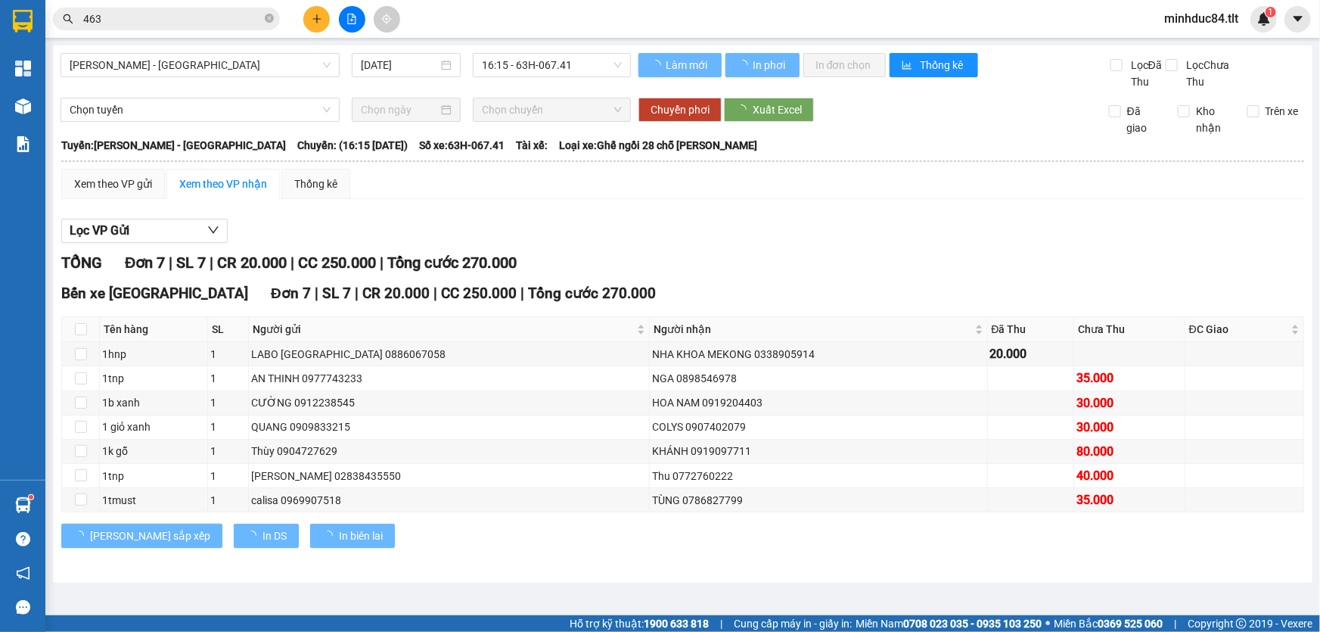
click at [162, 23] on input "463" at bounding box center [172, 19] width 179 height 17
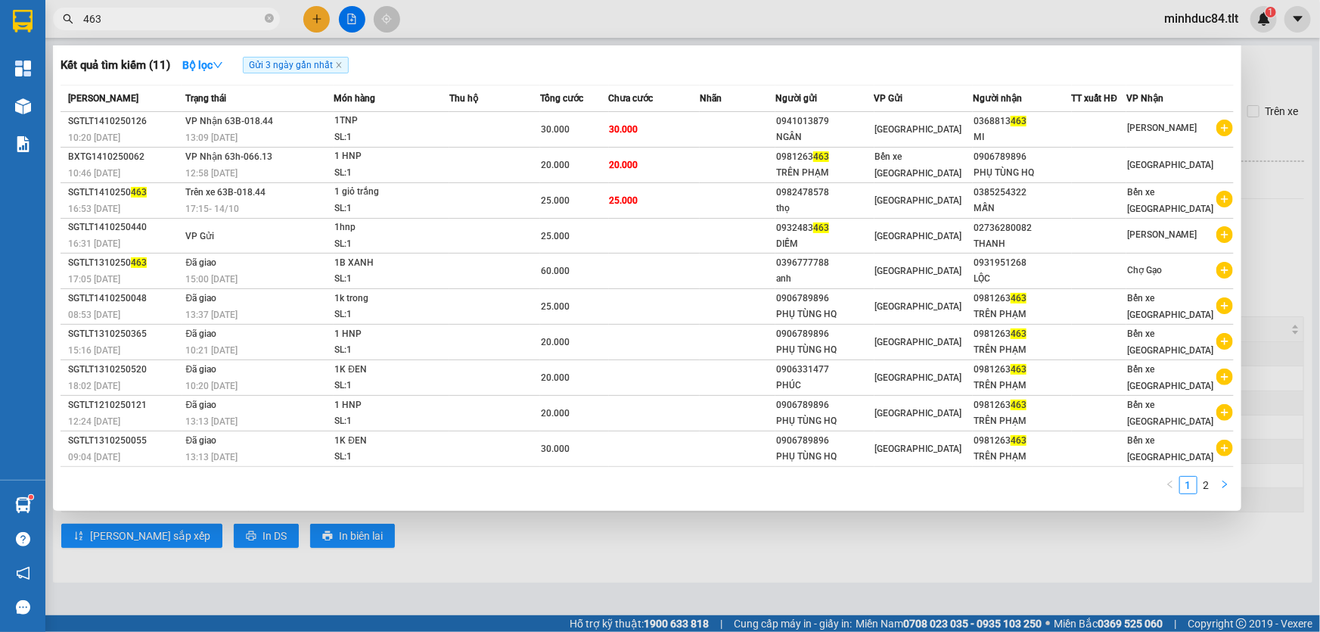
click at [1215, 486] on button "button" at bounding box center [1224, 485] width 18 height 18
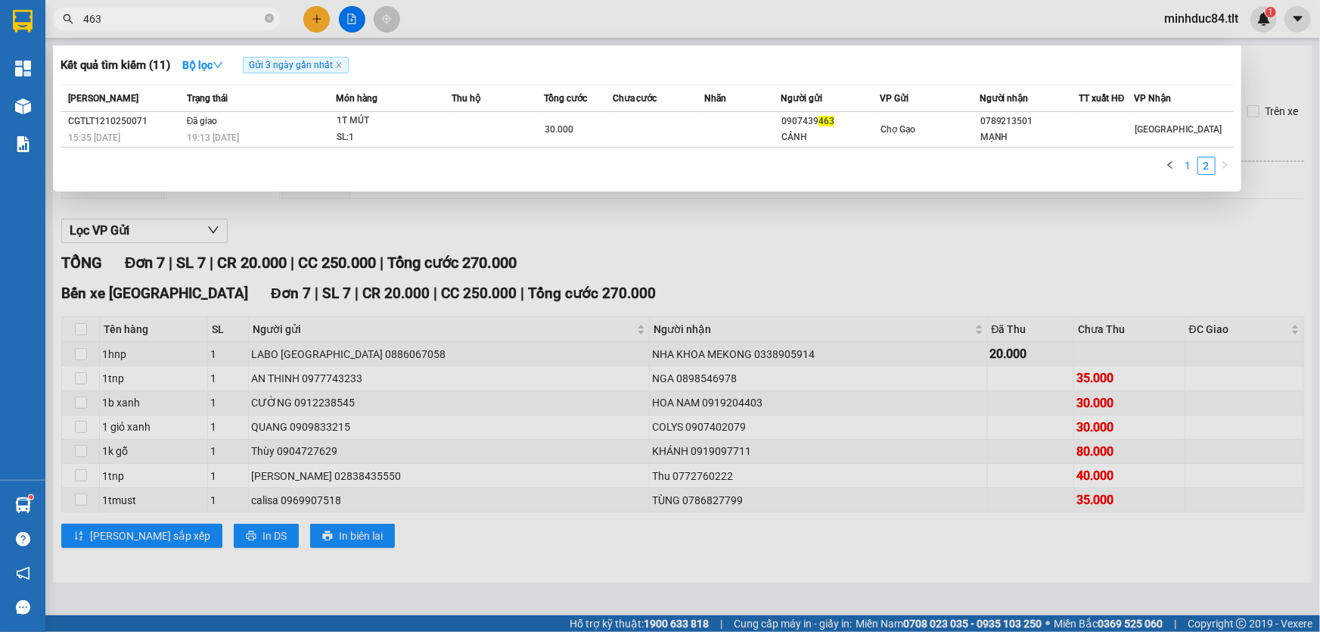
click at [1195, 163] on link "1" at bounding box center [1188, 165] width 17 height 17
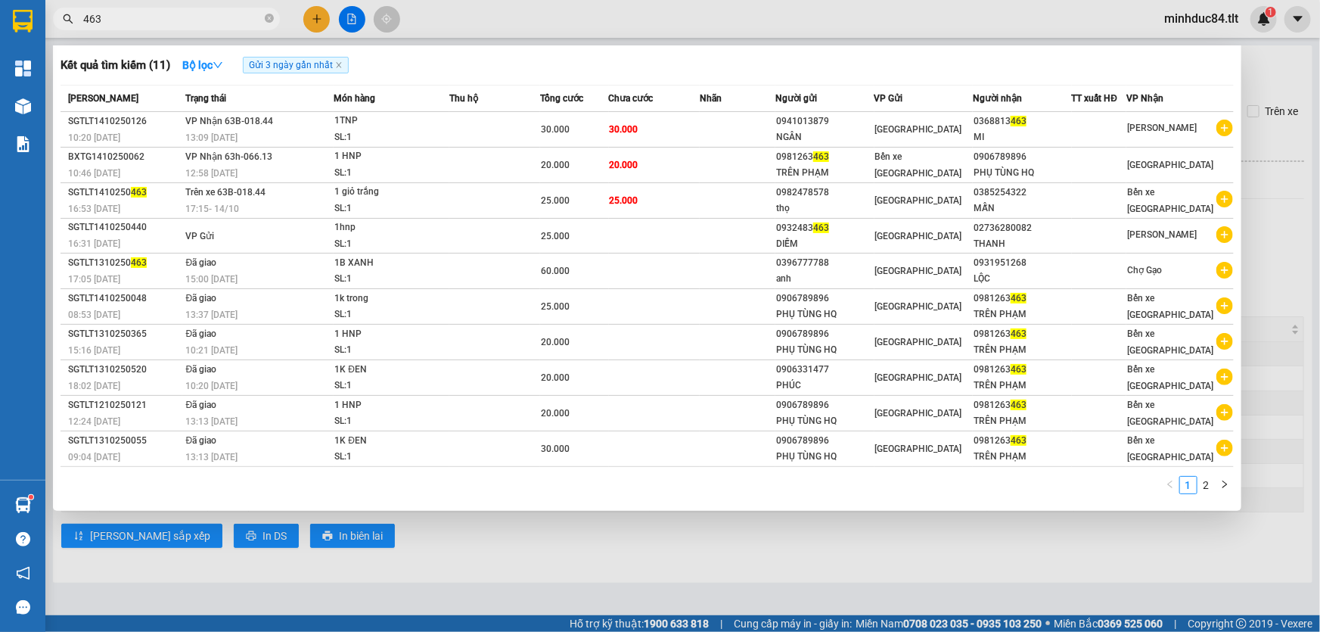
click at [212, 20] on input "463" at bounding box center [172, 19] width 179 height 17
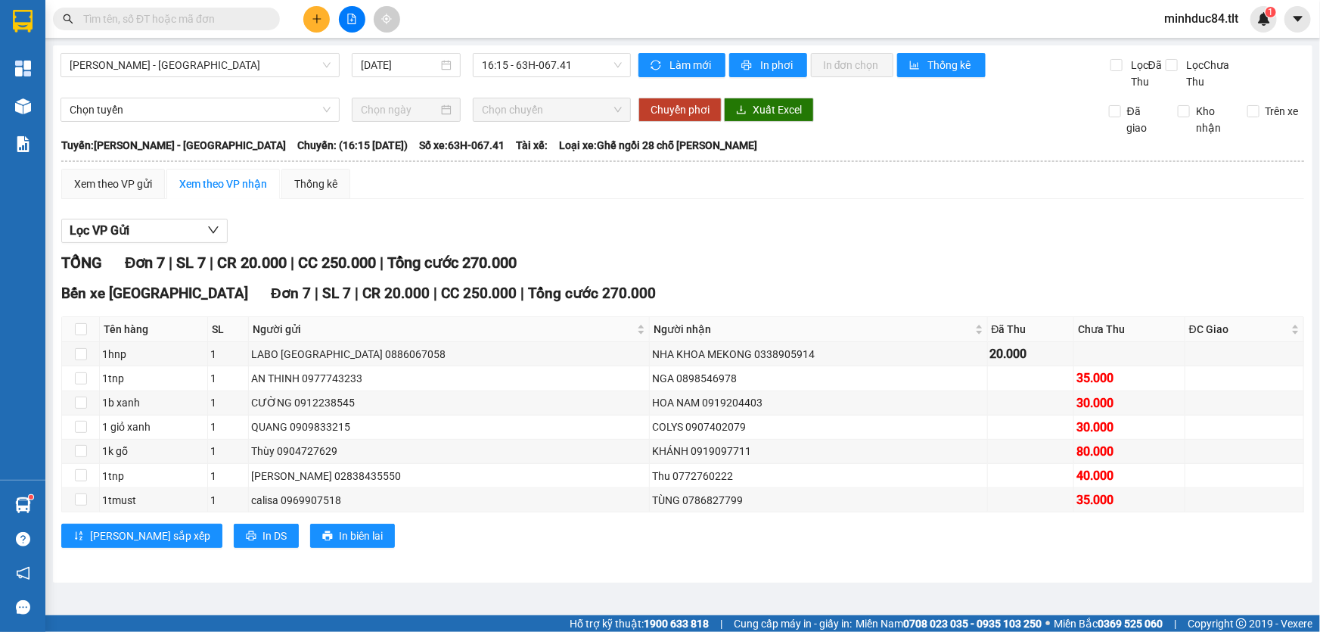
click at [158, 22] on input "text" at bounding box center [172, 19] width 179 height 17
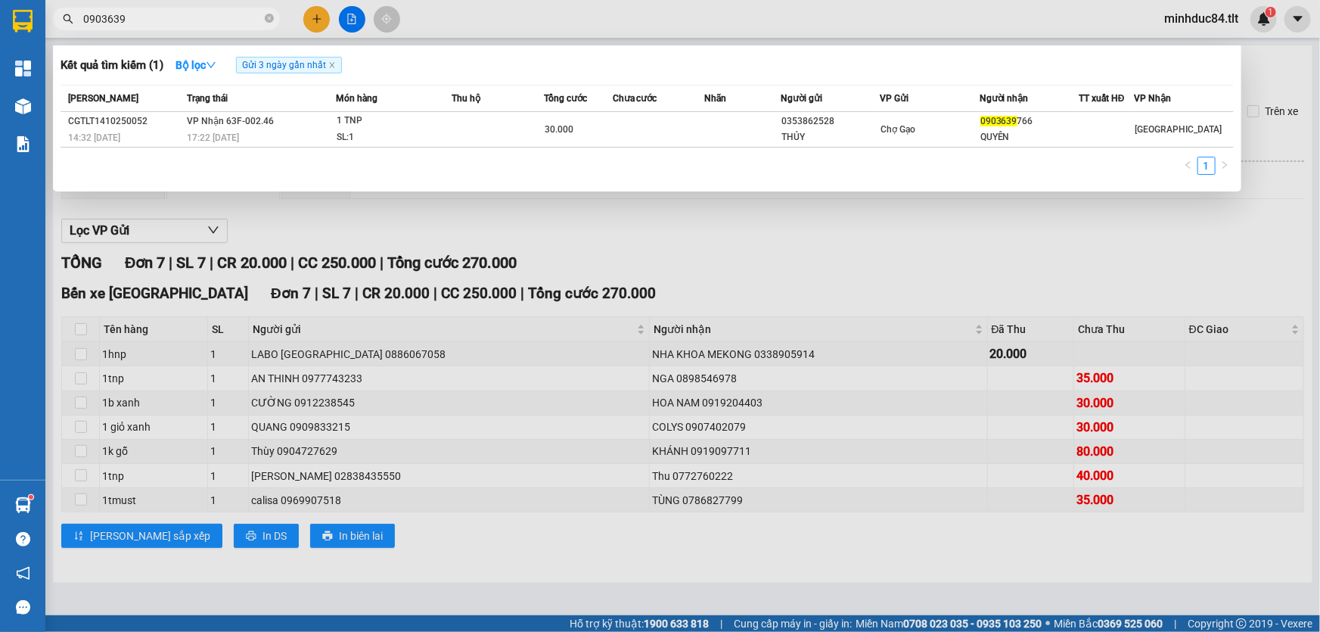
type input "0903639"
click at [213, 21] on input "0903639" at bounding box center [172, 19] width 179 height 17
